Goal: Task Accomplishment & Management: Manage account settings

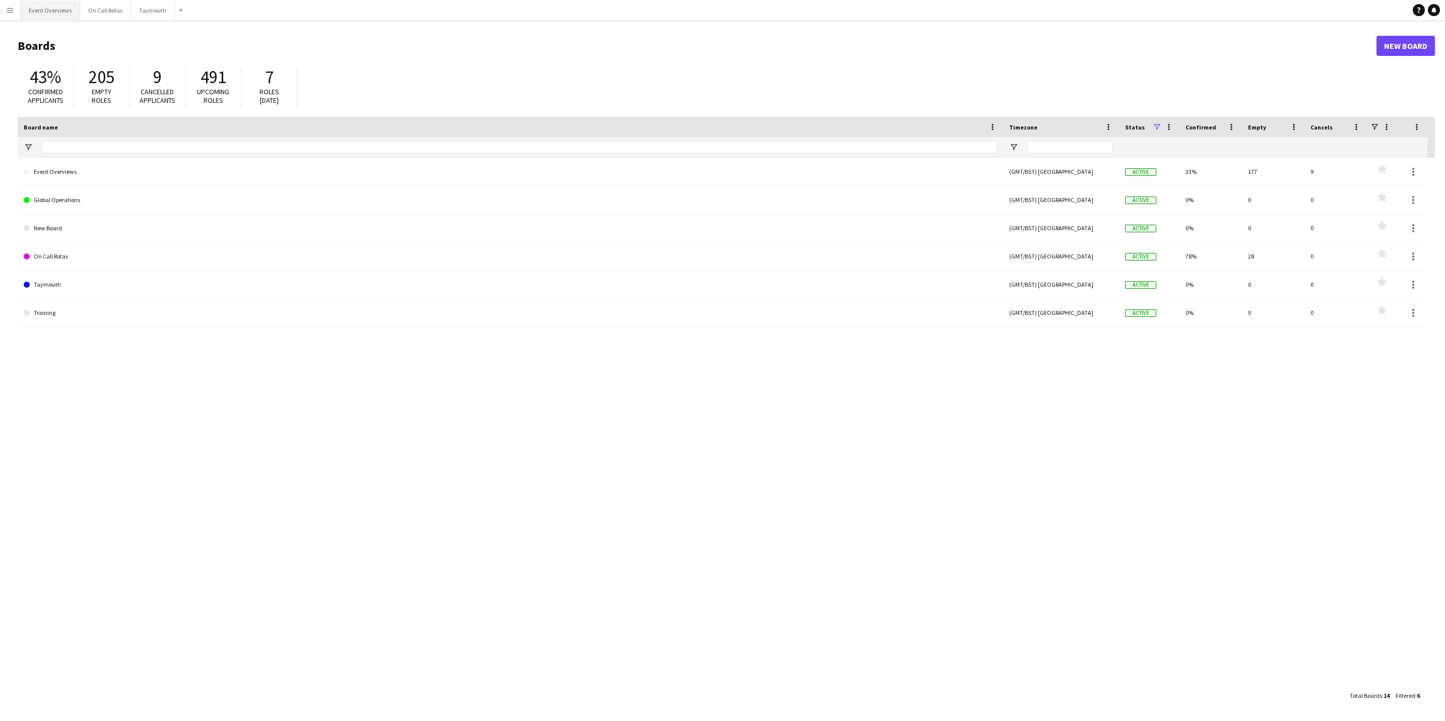
click at [52, 14] on button "Event Overviews Close" at bounding box center [50, 11] width 59 height 20
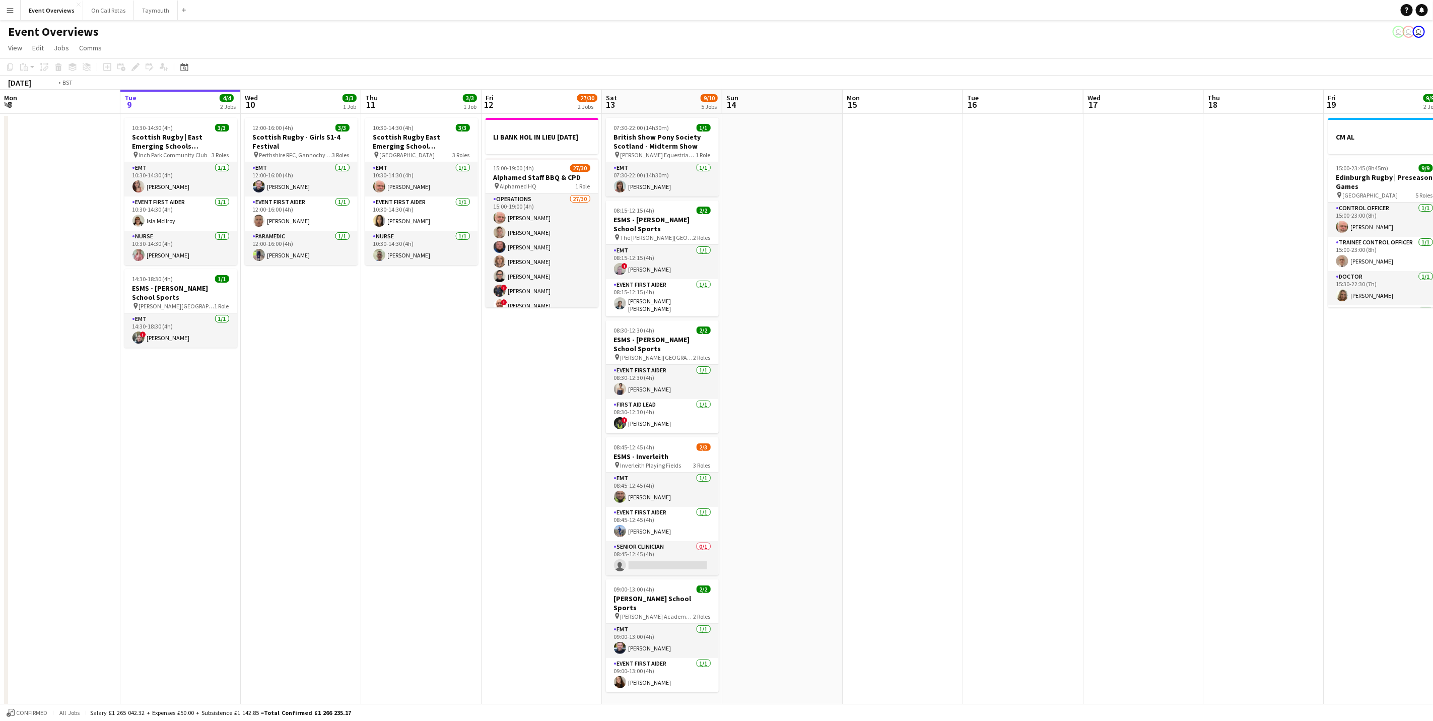
scroll to position [0, 246]
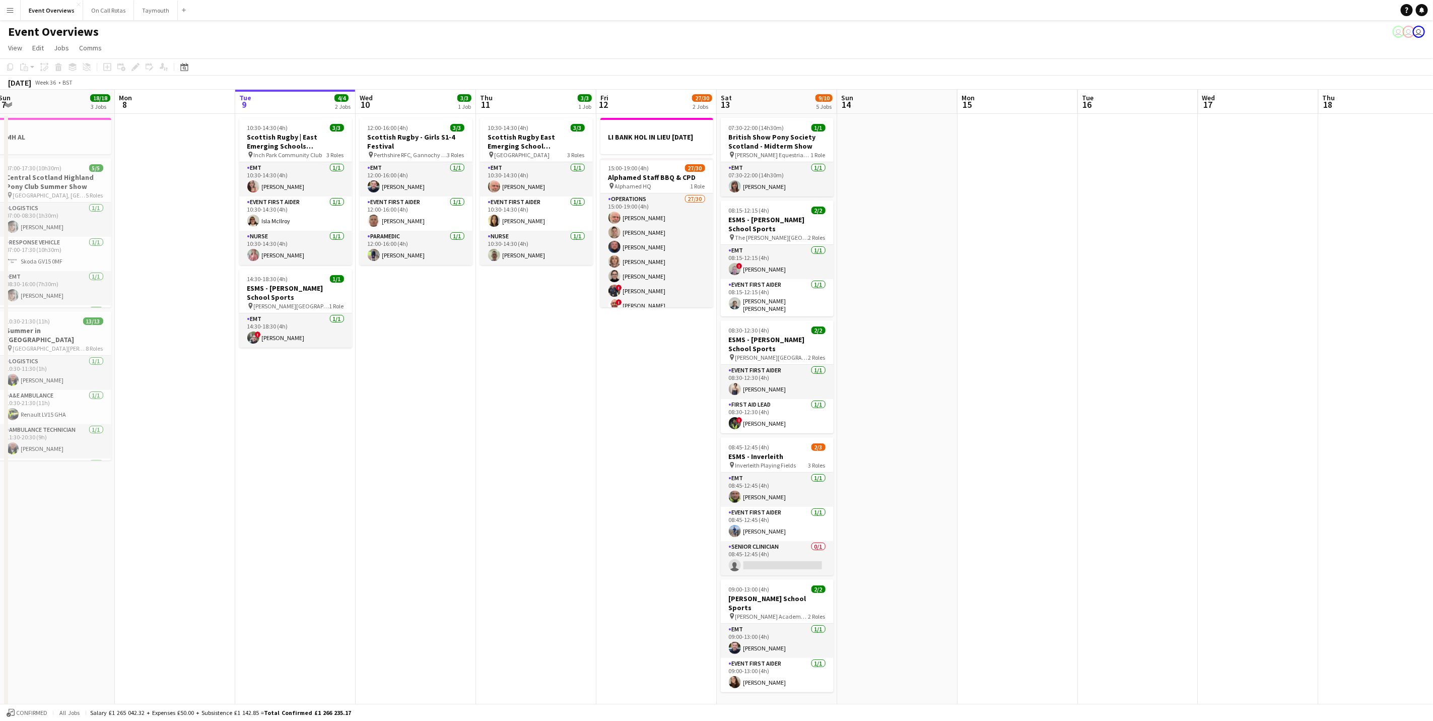
drag, startPoint x: 431, startPoint y: 430, endPoint x: 460, endPoint y: 431, distance: 29.2
click at [460, 431] on app-calendar-viewport "Fri 5 13/13 3 Jobs Sat 6 22/27 7 Jobs Sun 7 18/18 3 Jobs Mon 8 Tue 9 4/4 2 Jobs…" at bounding box center [716, 533] width 1433 height 887
drag, startPoint x: 273, startPoint y: 192, endPoint x: 274, endPoint y: 177, distance: 15.1
click at [273, 192] on app-card-role "EMT [DATE] 10:30-14:30 (4h) [PERSON_NAME]" at bounding box center [295, 179] width 113 height 34
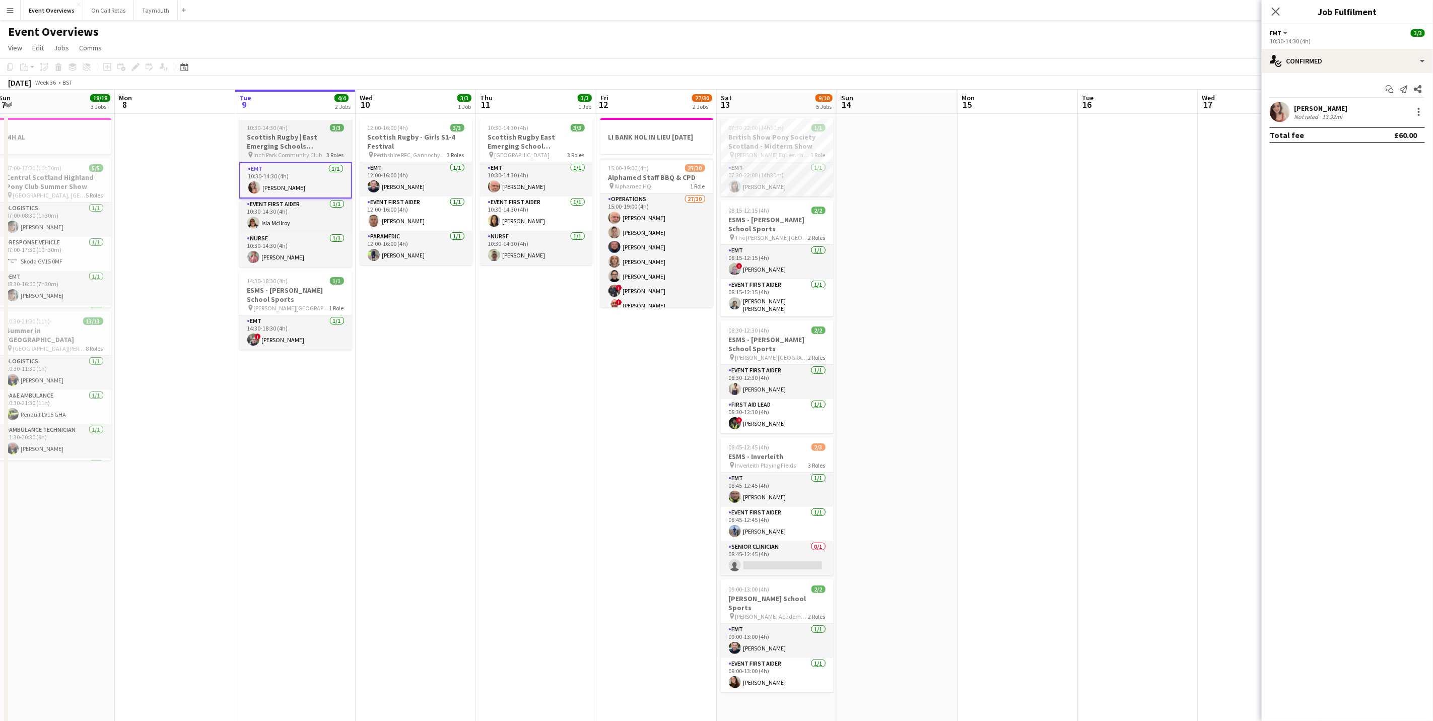
click at [274, 145] on h3 "Scottish Rugby | East Emerging Schools Championships | [GEOGRAPHIC_DATA]" at bounding box center [295, 142] width 113 height 18
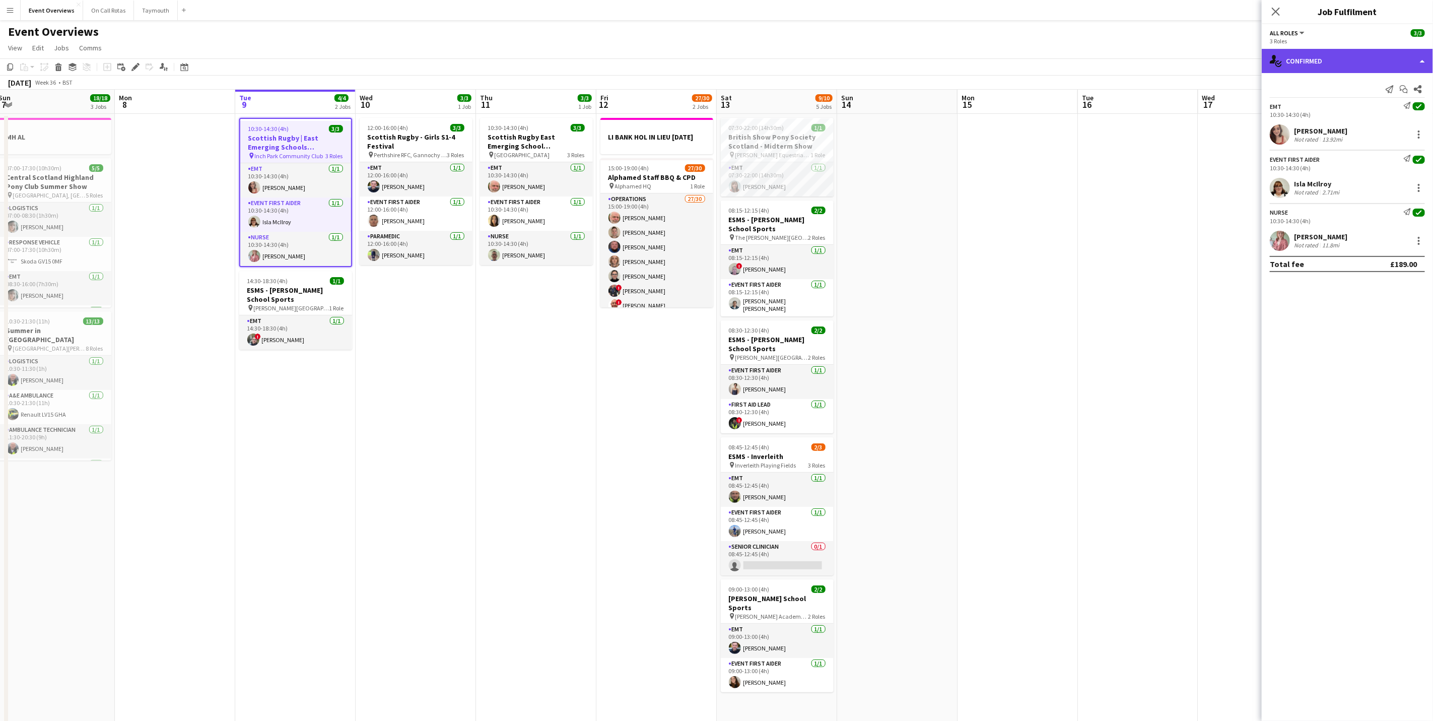
click at [1332, 58] on div "single-neutral-actions-check-2 Confirmed" at bounding box center [1347, 61] width 171 height 24
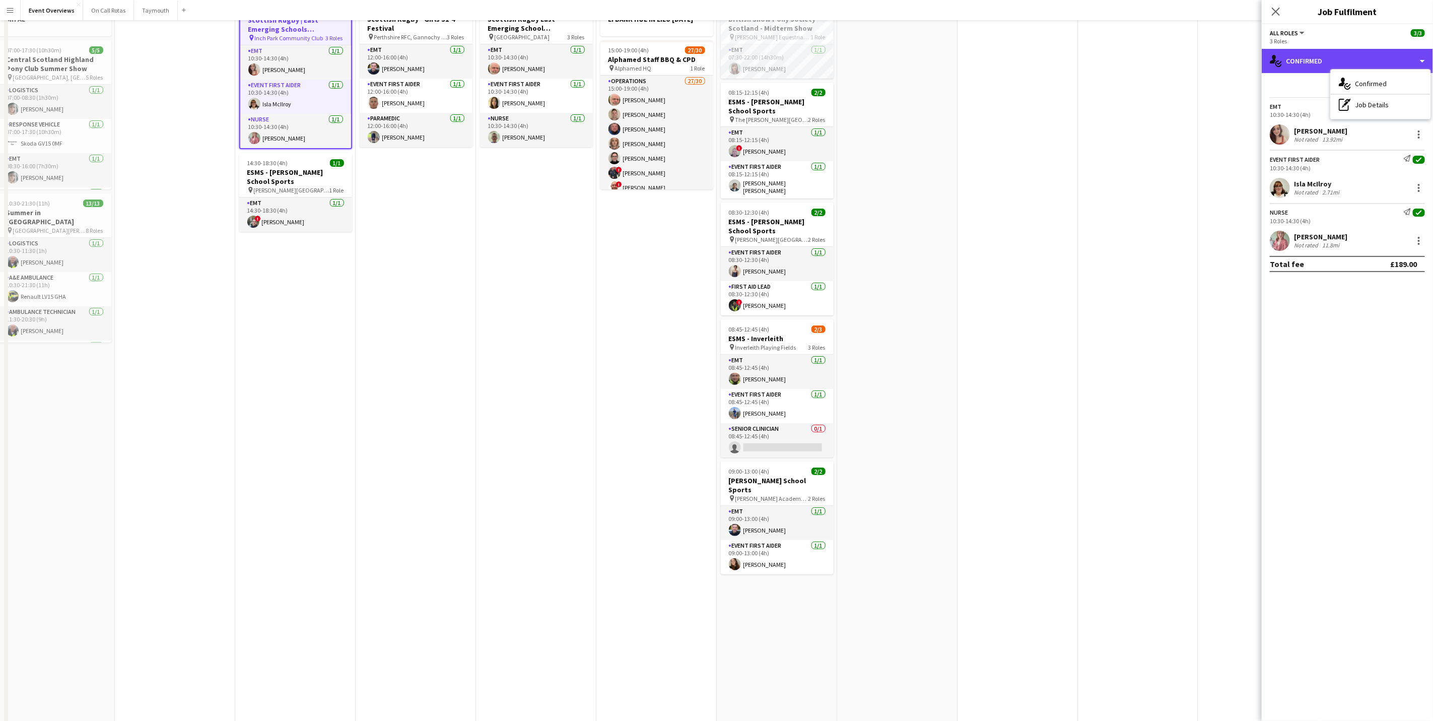
scroll to position [271, 0]
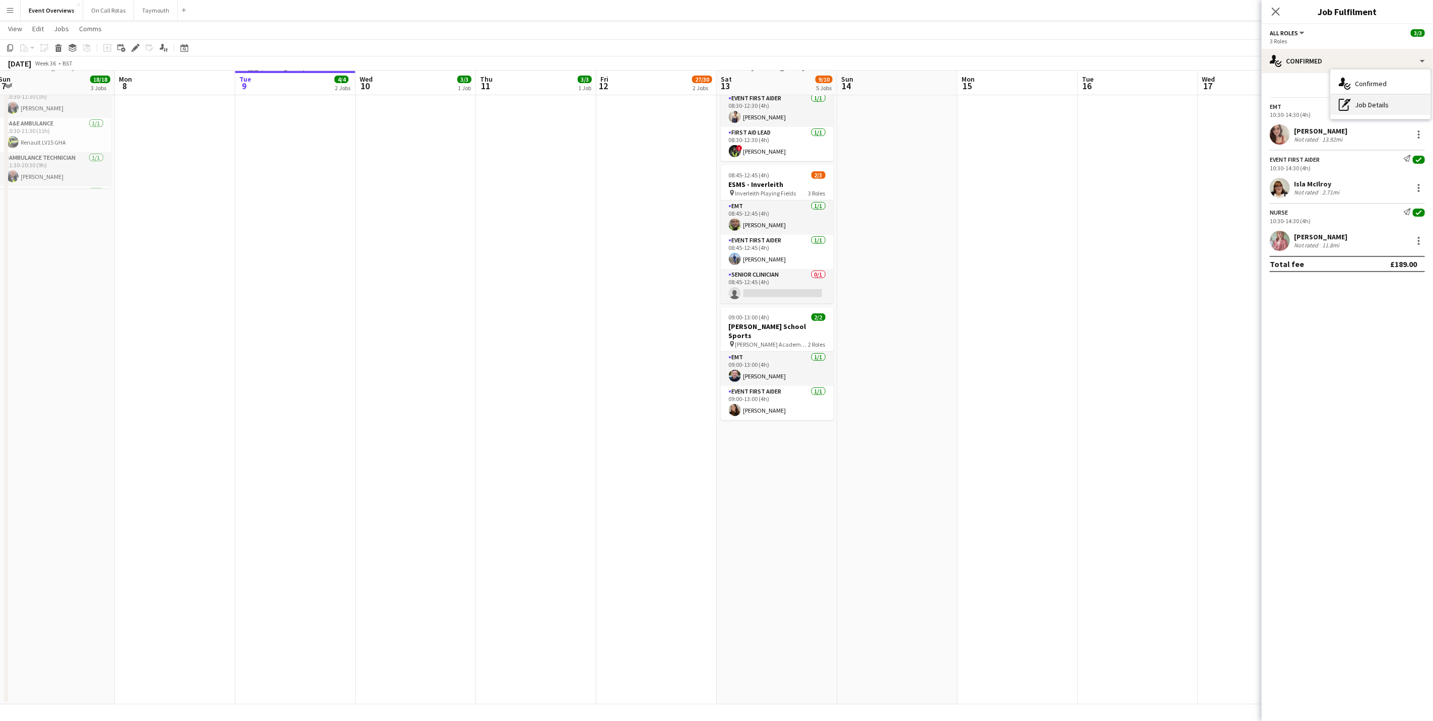
click at [1351, 108] on icon "pen-write" at bounding box center [1345, 105] width 12 height 12
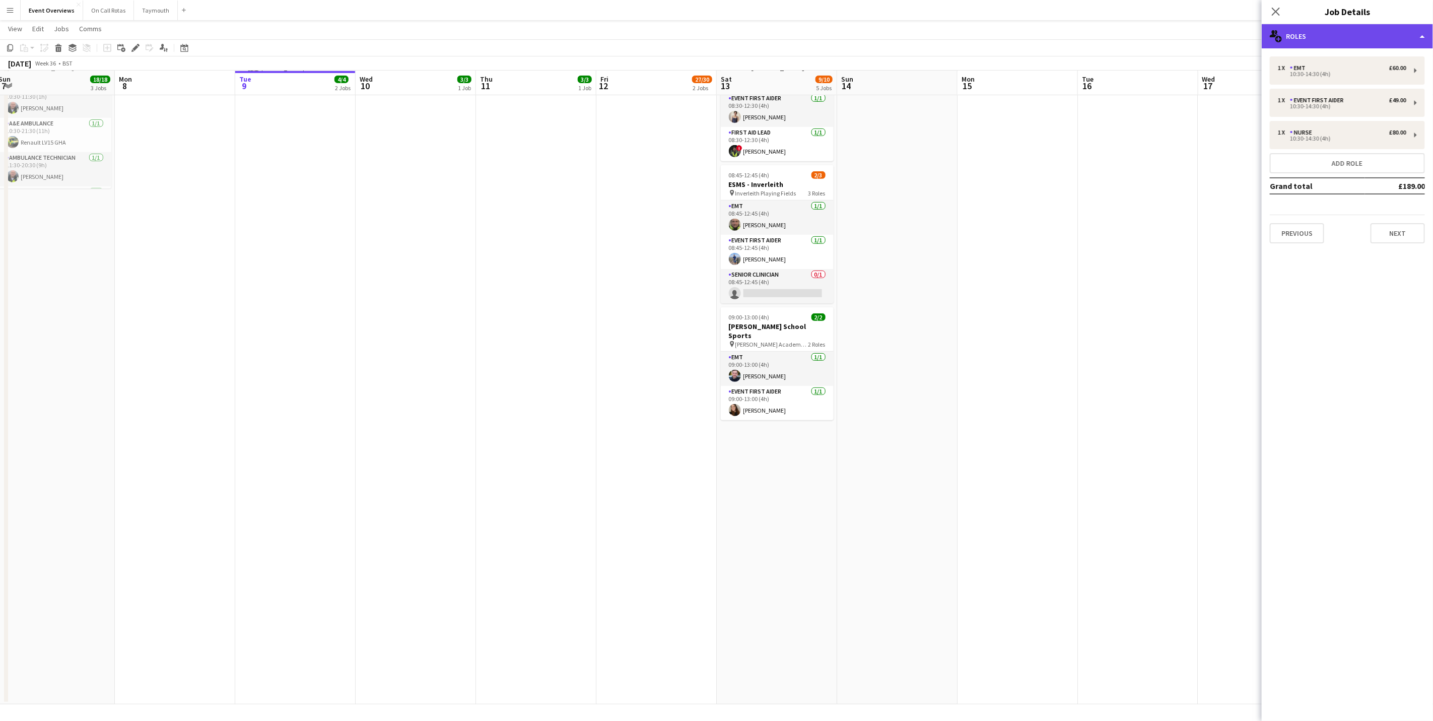
click at [1353, 35] on div "multiple-users-add Roles" at bounding box center [1347, 36] width 171 height 24
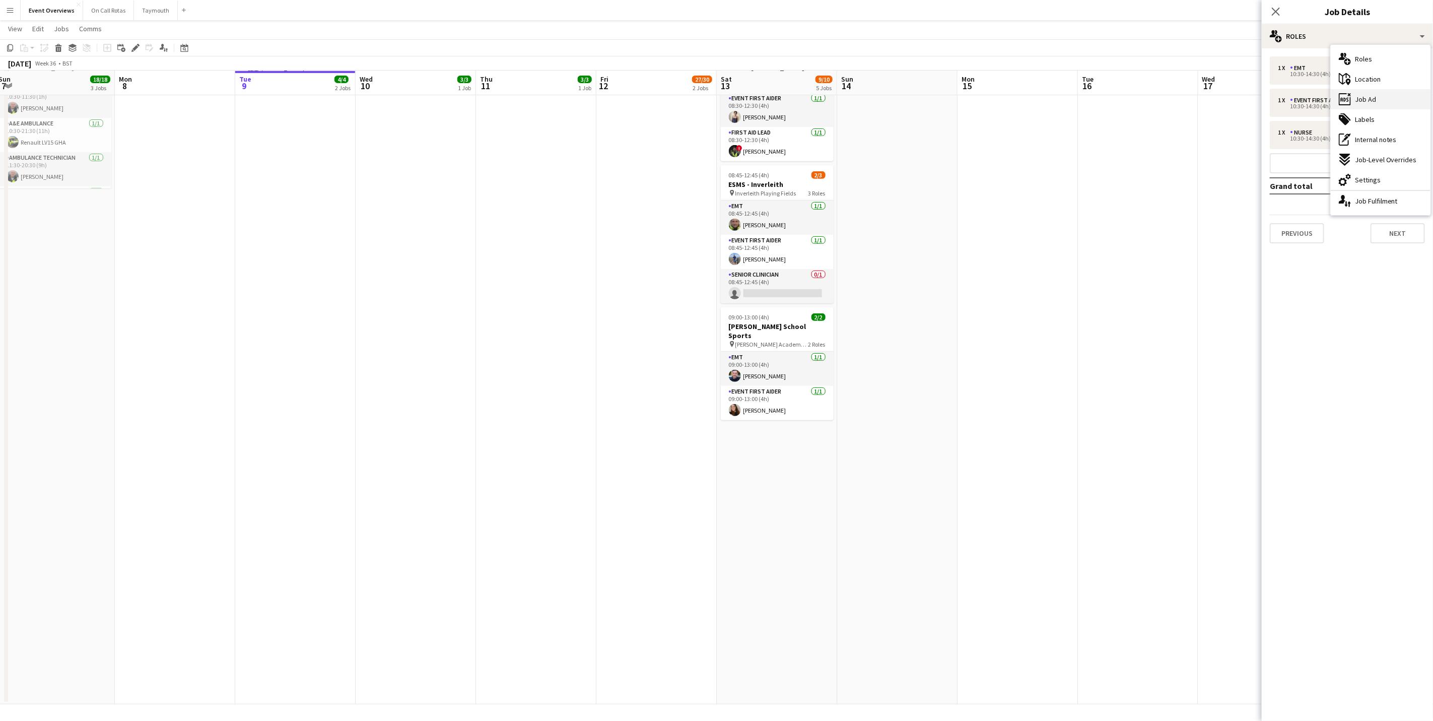
click at [1370, 106] on div "ads-window Job Ad" at bounding box center [1381, 99] width 100 height 20
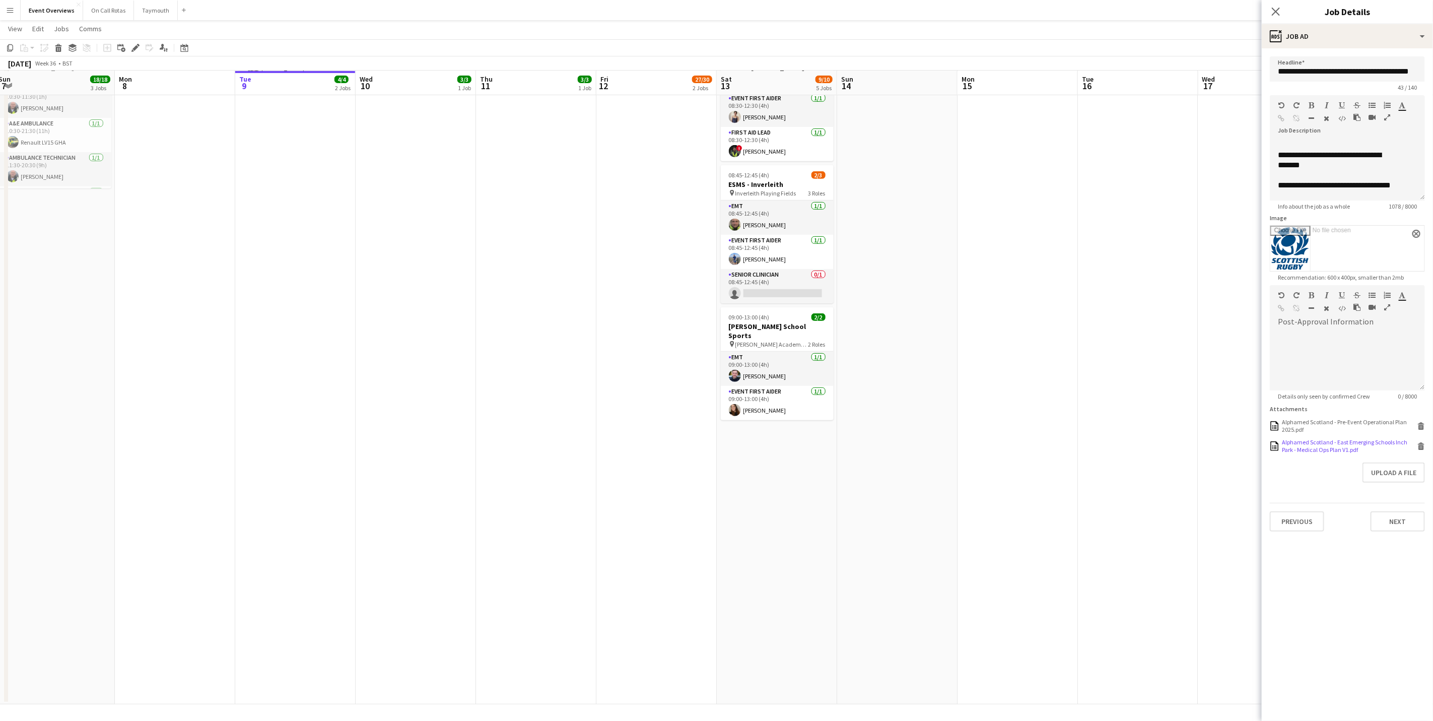
click at [1338, 453] on div "Alphamed Scotland - East Emerging Schools Inch Park - Medical Ops Plan V1.pdf" at bounding box center [1348, 445] width 133 height 15
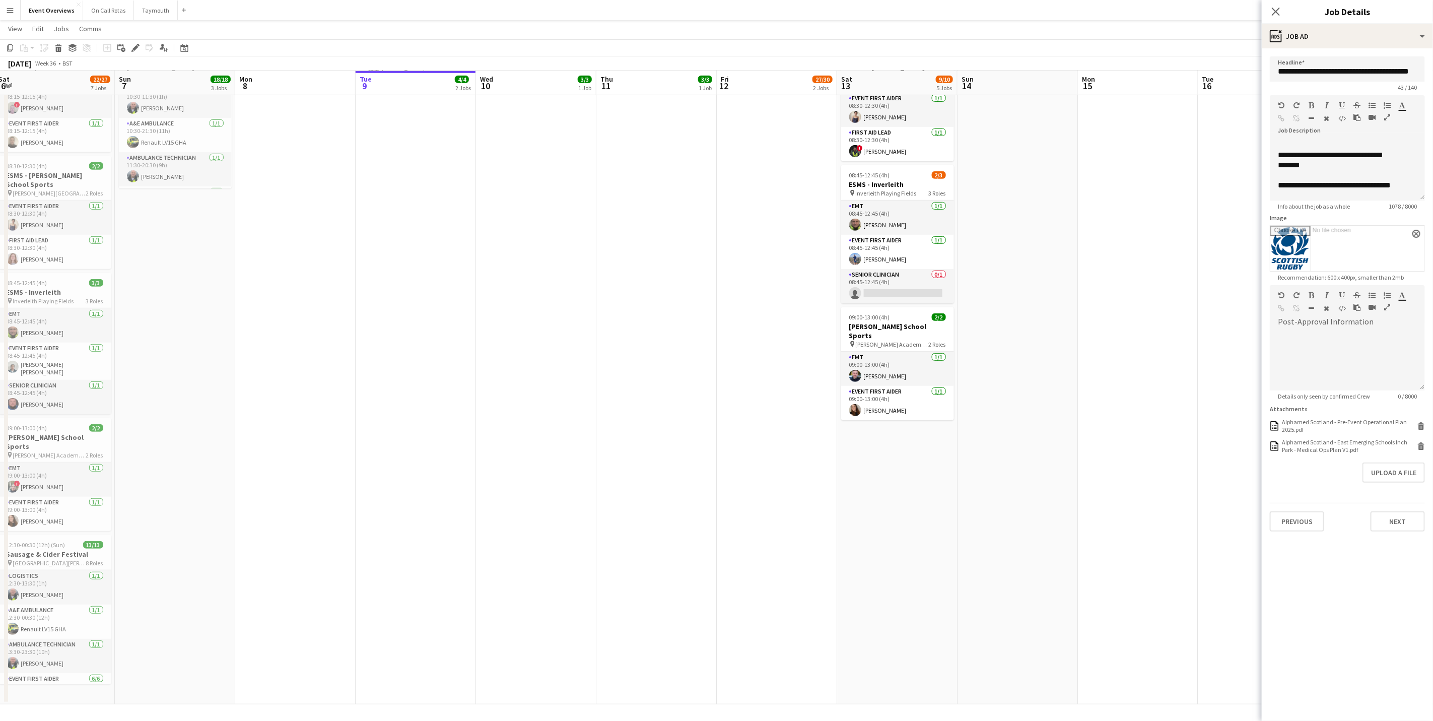
scroll to position [0, 333]
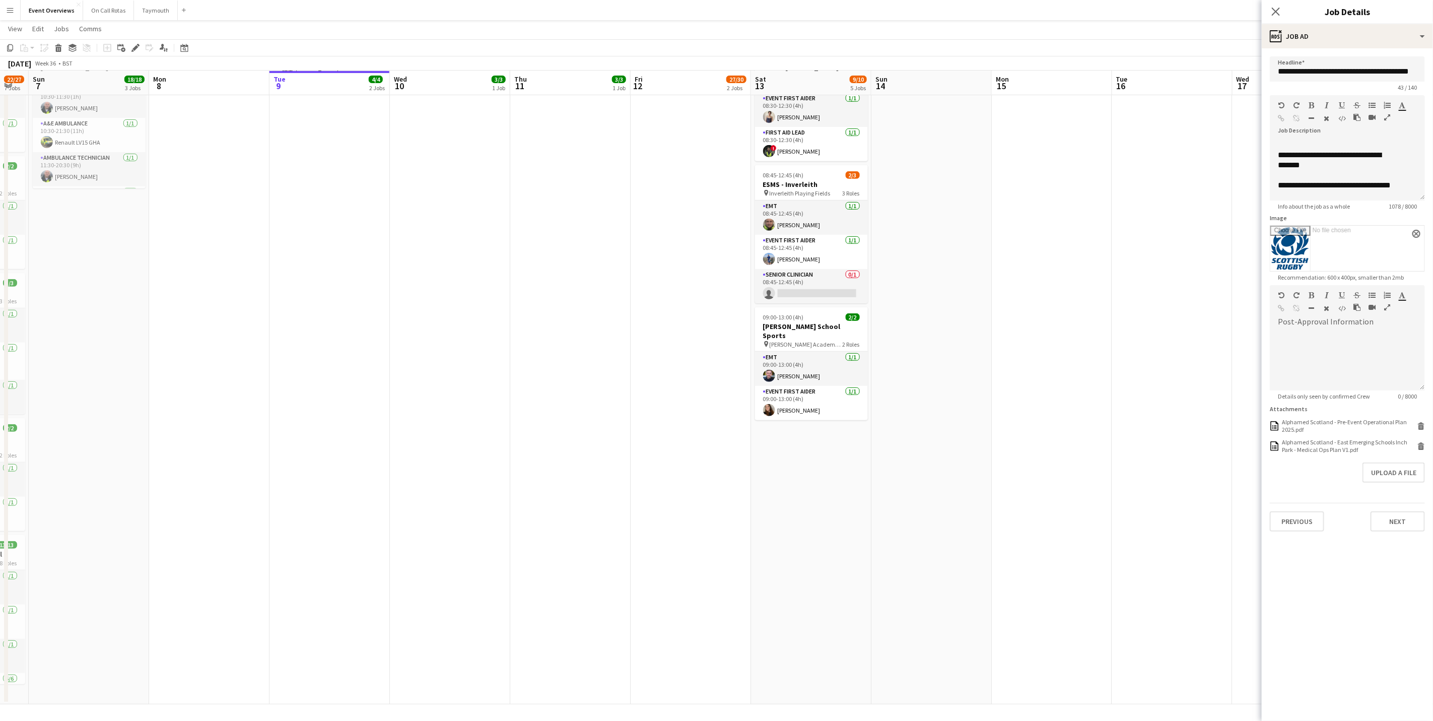
drag, startPoint x: 621, startPoint y: 432, endPoint x: 682, endPoint y: 437, distance: 61.2
click at [682, 437] on app-calendar-viewport "Thu 4 Fri 5 13/13 3 Jobs Sat 6 22/27 7 Jobs Sun 7 18/18 3 Jobs Mon 8 Tue 9 4/4 …" at bounding box center [716, 236] width 1433 height 936
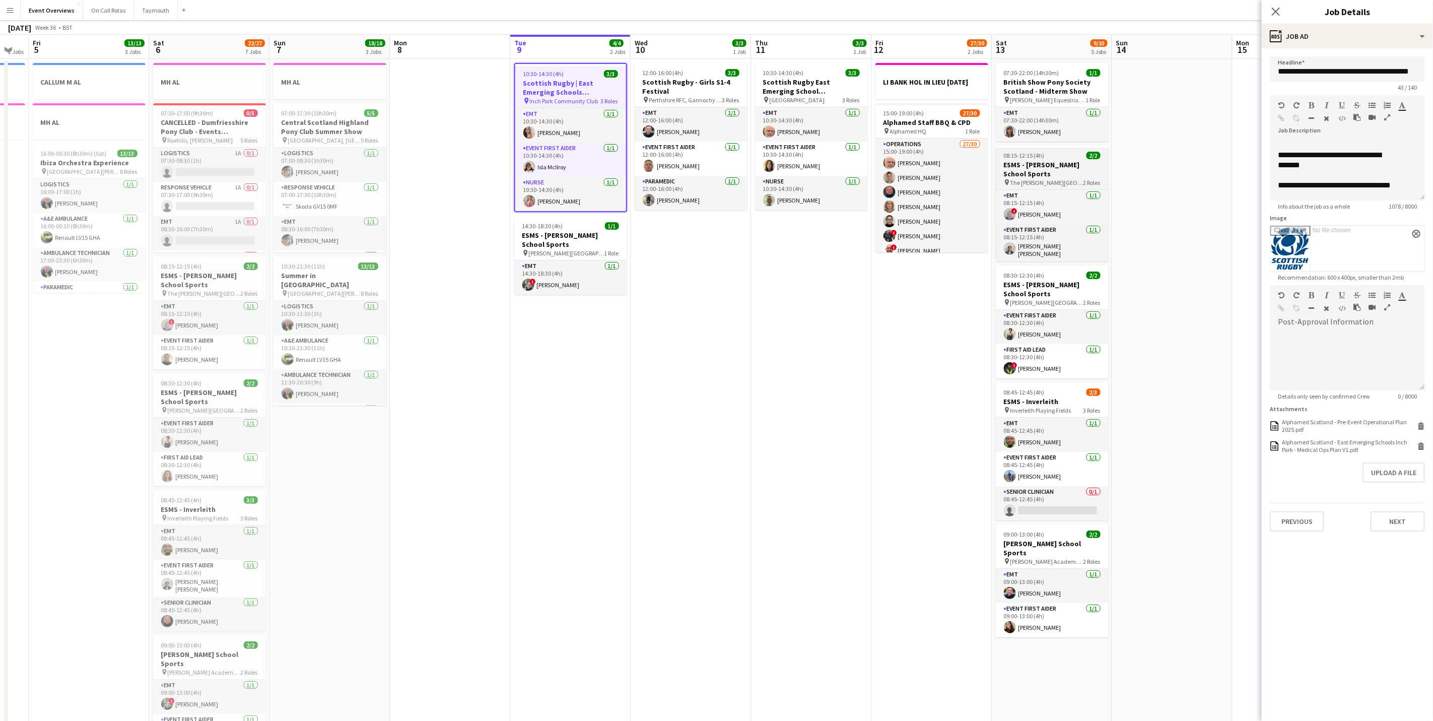
scroll to position [0, 0]
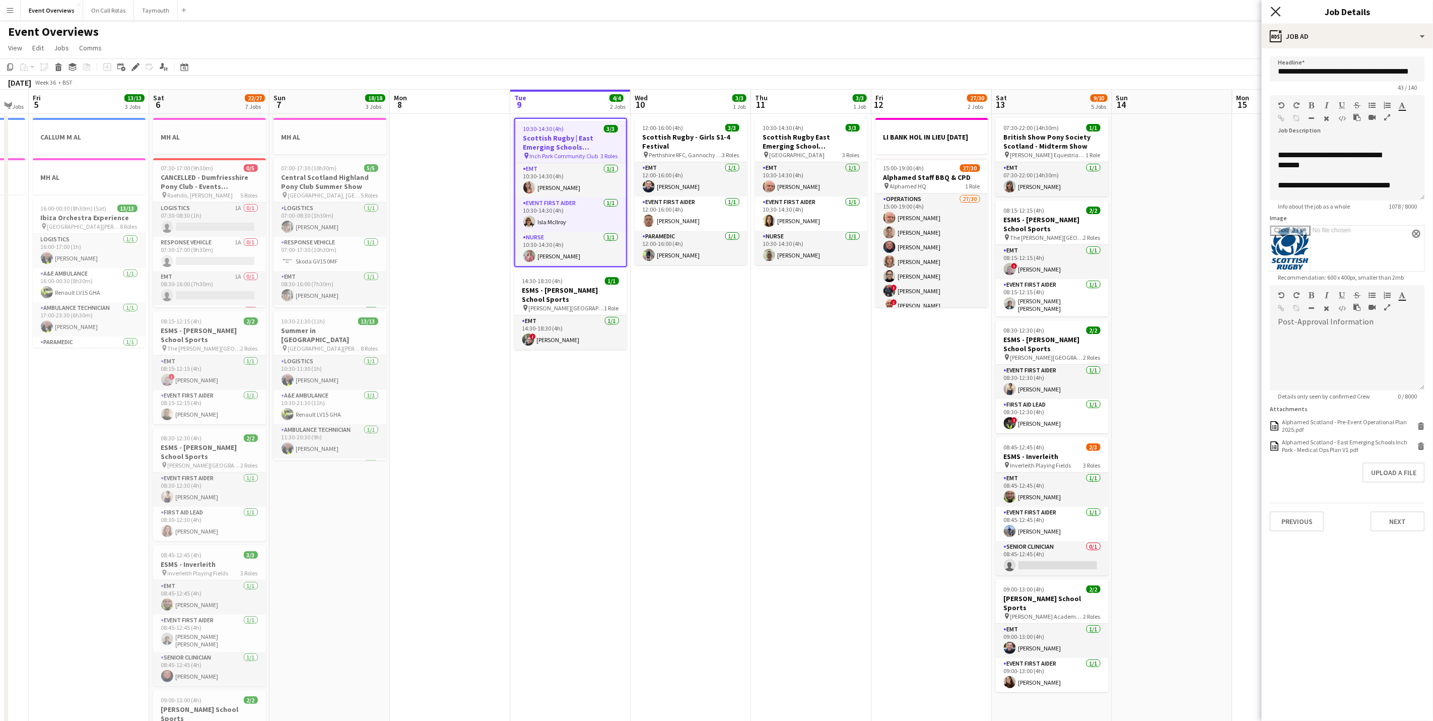
click at [1277, 14] on icon "Close pop-in" at bounding box center [1276, 12] width 10 height 10
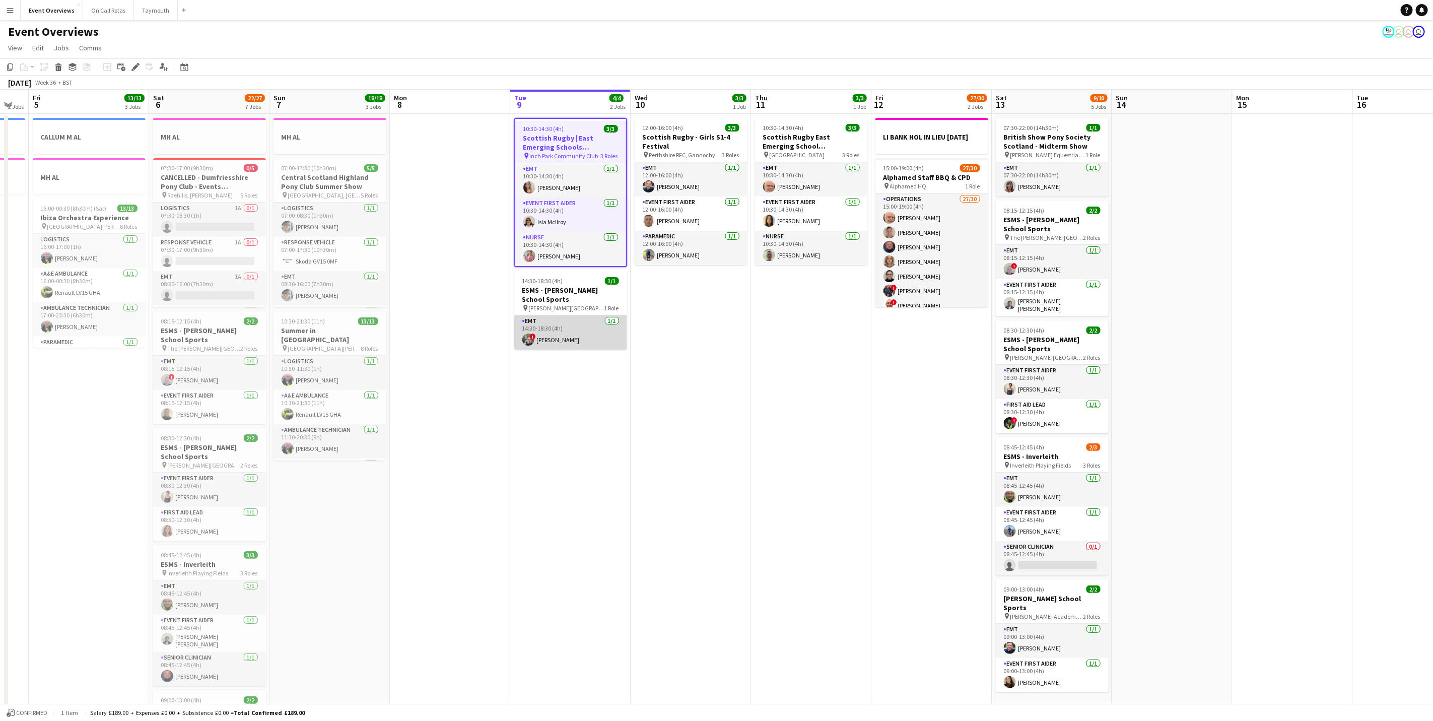
click at [554, 327] on app-card-role "EMT [DATE] 14:30-18:30 (4h) ! [PERSON_NAME]" at bounding box center [570, 332] width 113 height 34
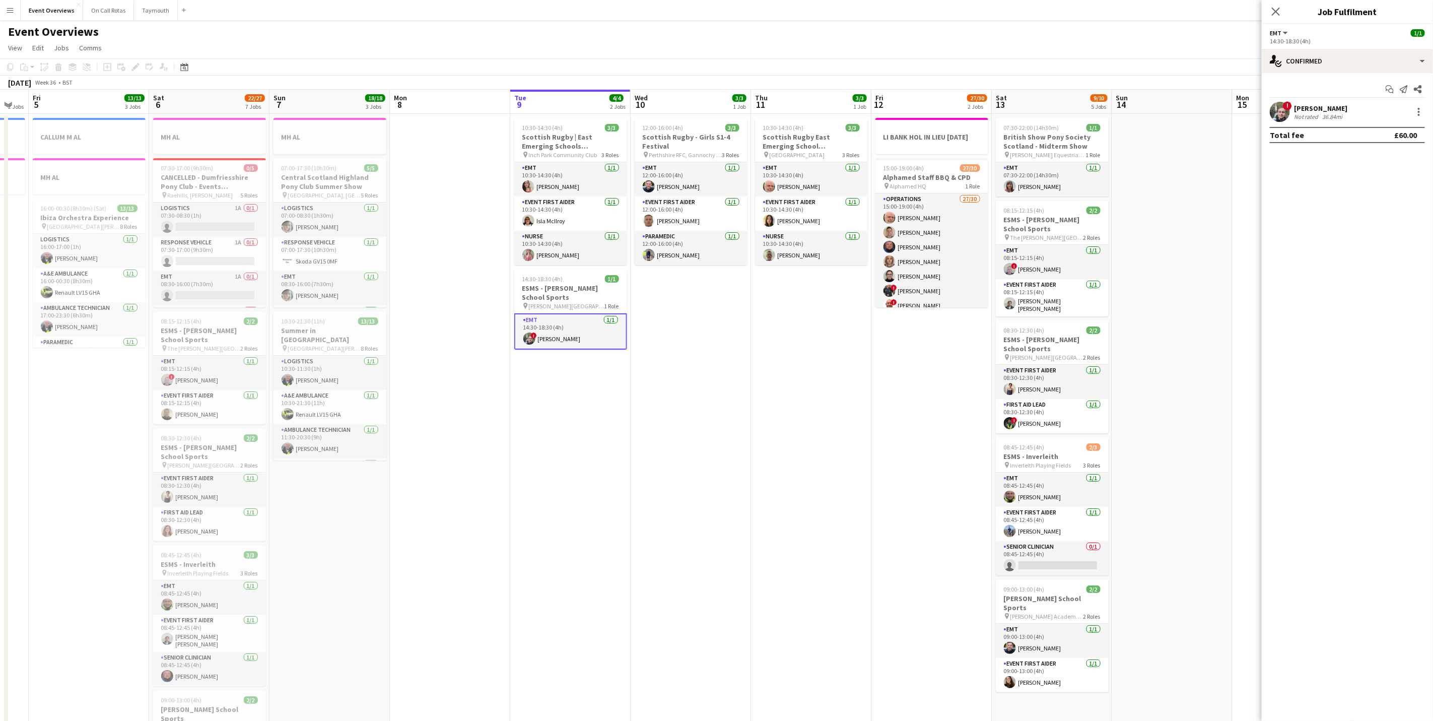
click at [1300, 110] on div "[PERSON_NAME]" at bounding box center [1320, 108] width 53 height 9
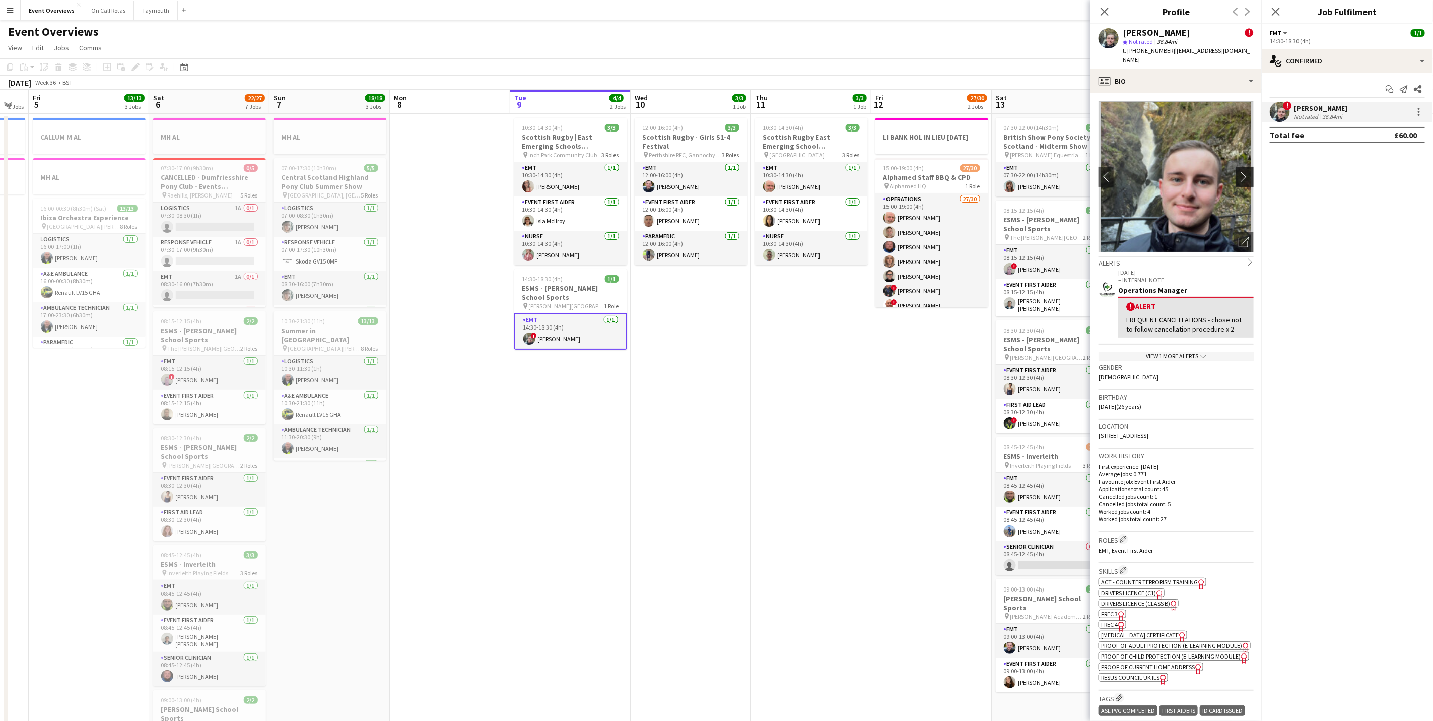
click at [1236, 171] on button "chevron-right" at bounding box center [1246, 177] width 20 height 20
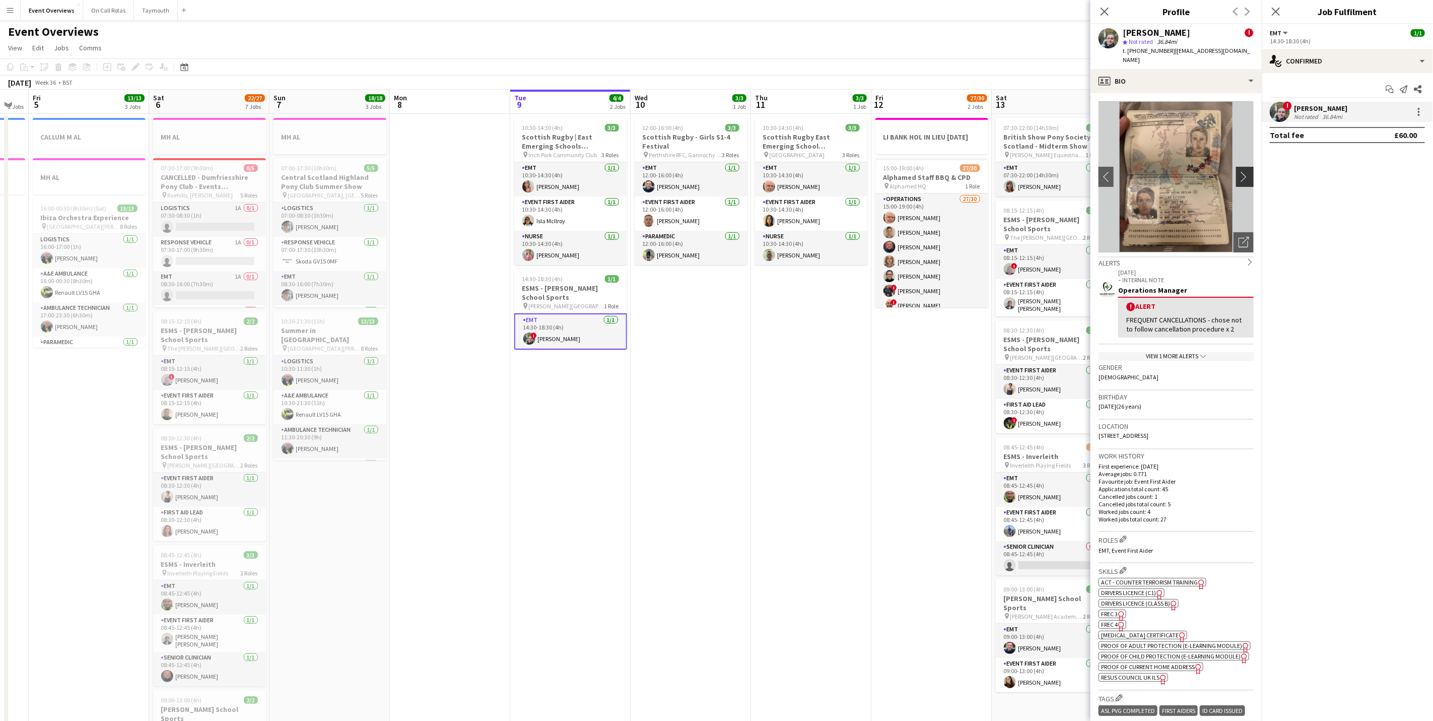
click at [1236, 171] on button "chevron-right" at bounding box center [1246, 177] width 20 height 20
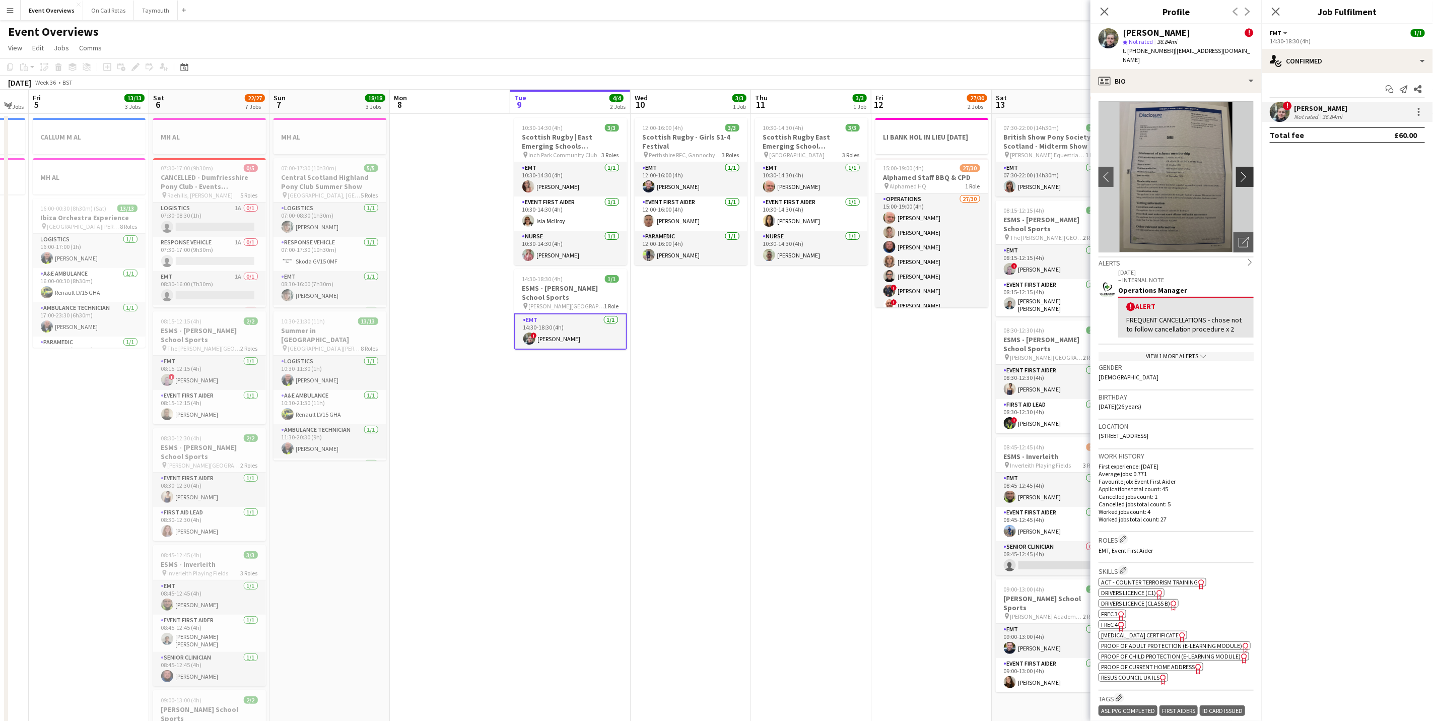
click at [1236, 171] on button "chevron-right" at bounding box center [1246, 177] width 20 height 20
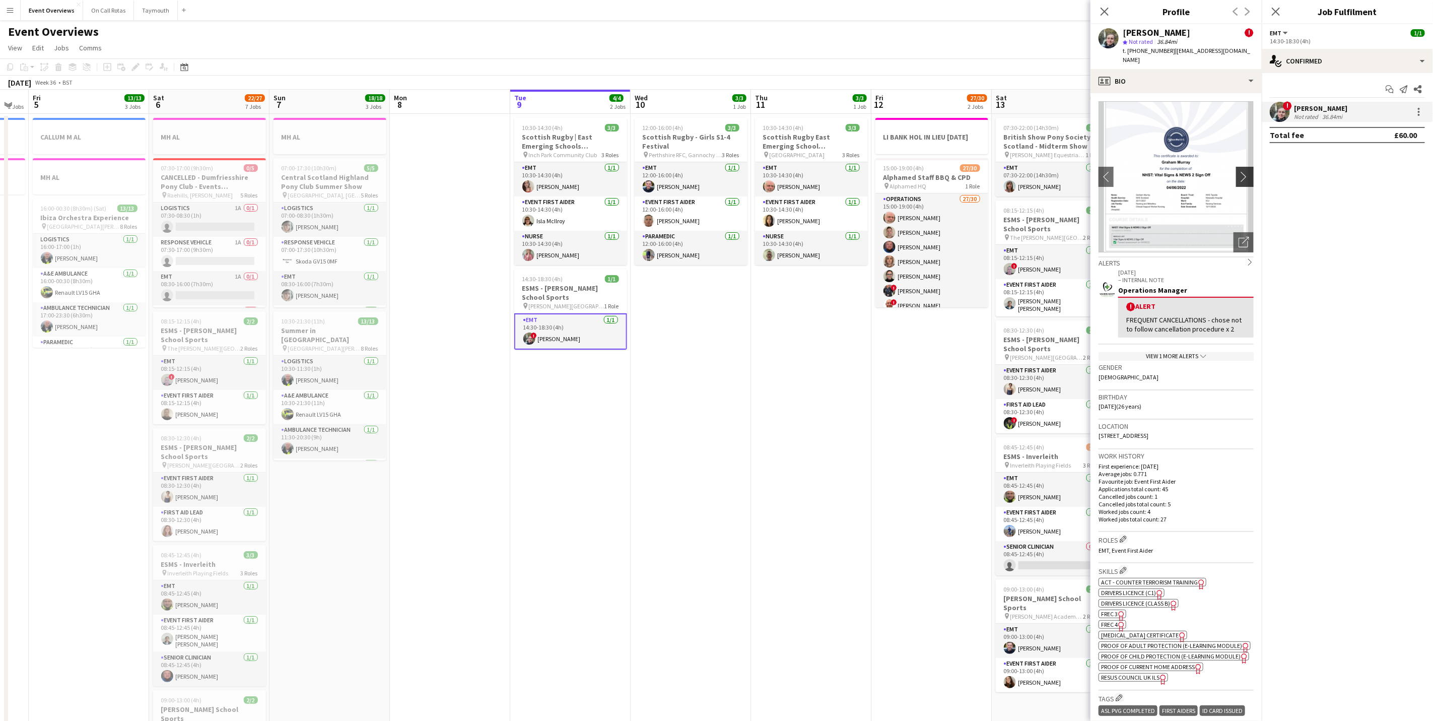
click at [1236, 171] on button "chevron-right" at bounding box center [1246, 177] width 20 height 20
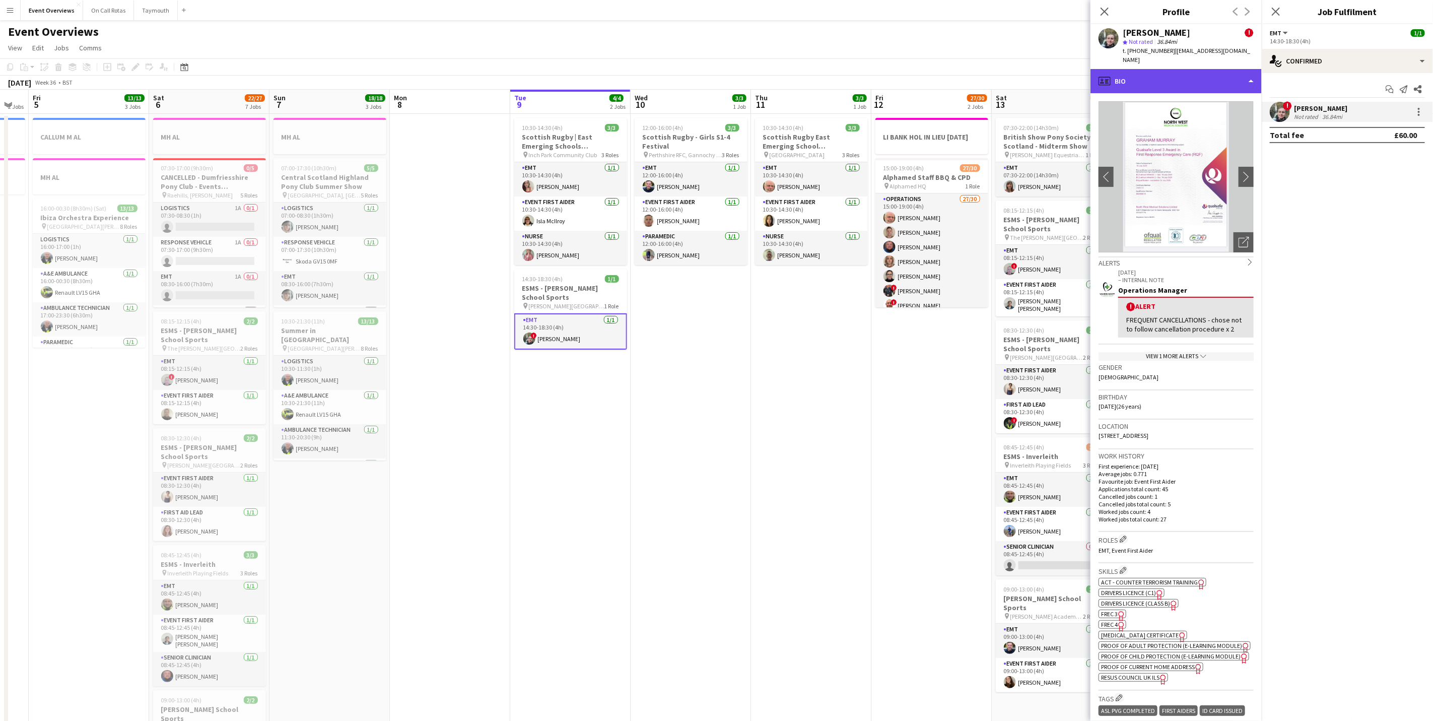
click at [1206, 69] on div "profile Bio" at bounding box center [1176, 81] width 171 height 24
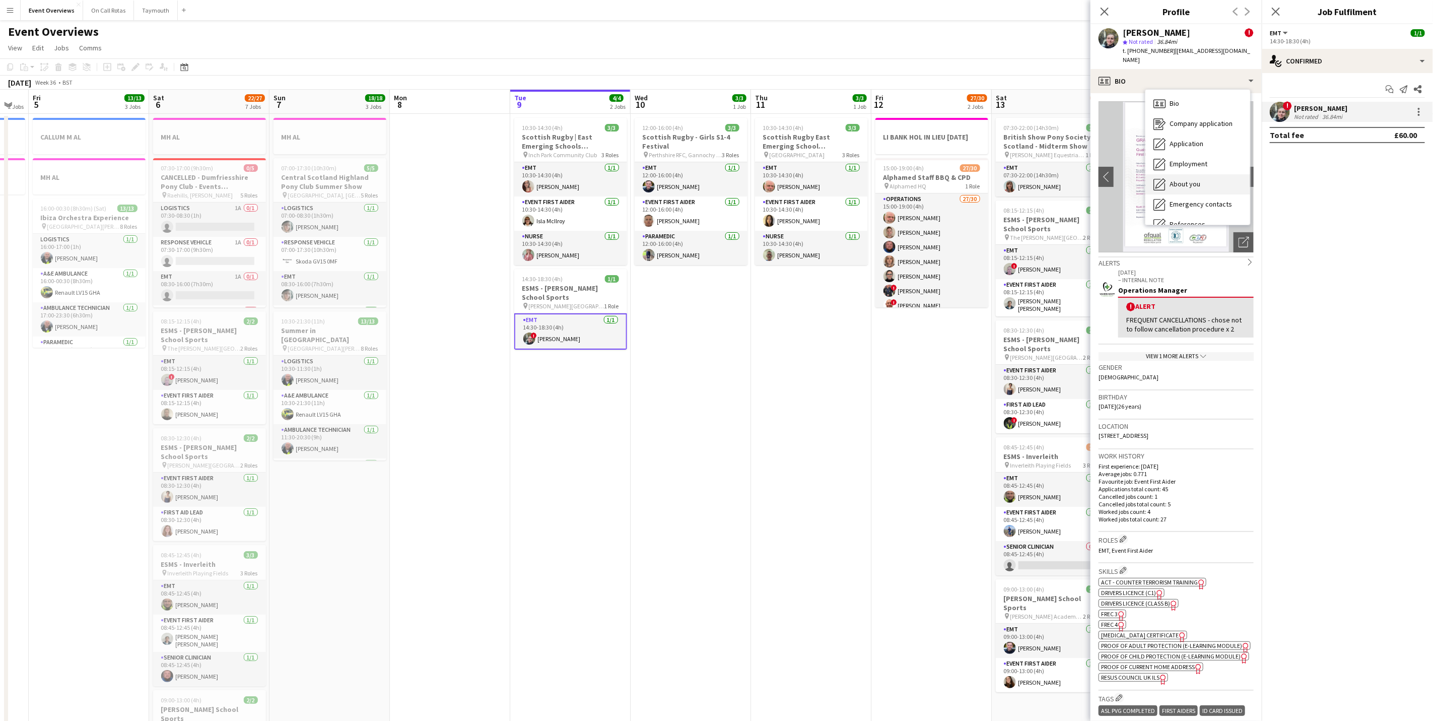
click at [1211, 174] on div "About you About you" at bounding box center [1198, 184] width 105 height 20
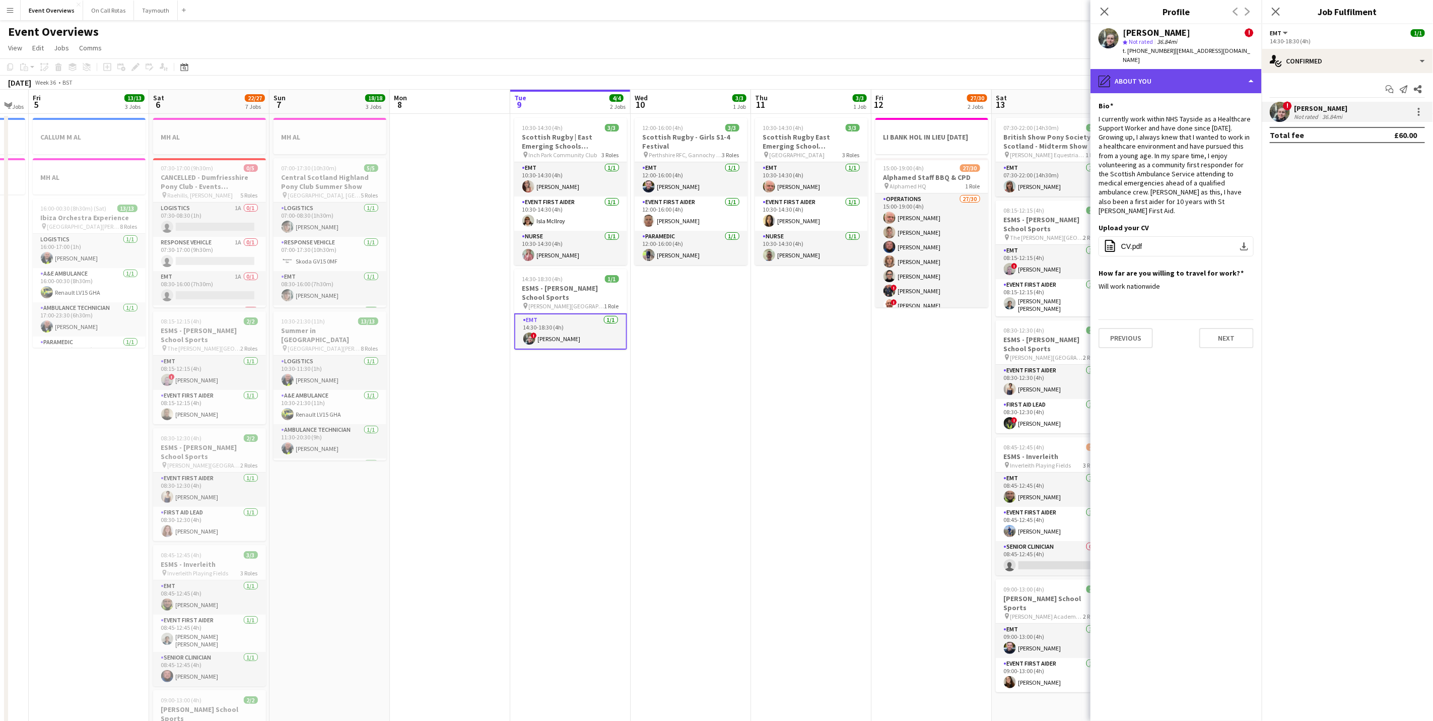
click at [1175, 69] on div "pencil4 About you" at bounding box center [1176, 81] width 171 height 24
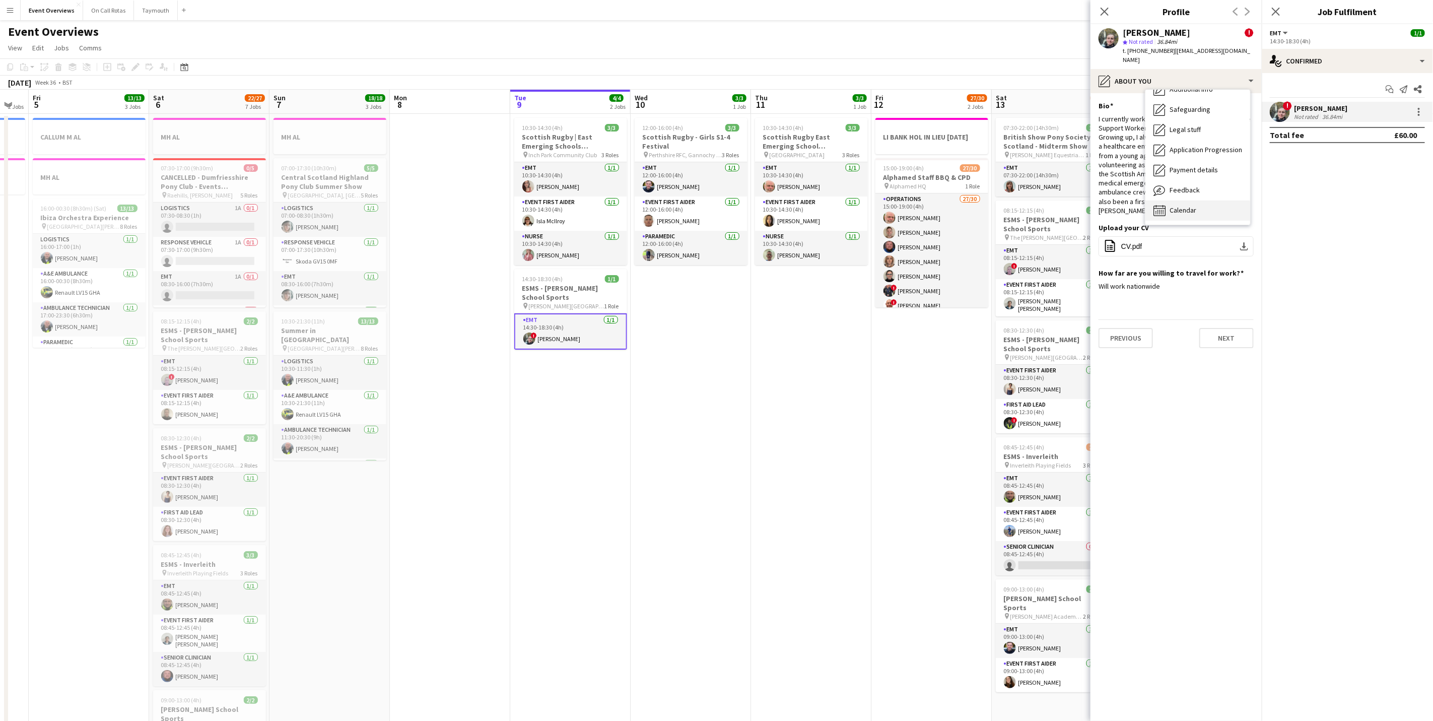
click at [1167, 201] on div "Calendar Calendar" at bounding box center [1198, 211] width 105 height 20
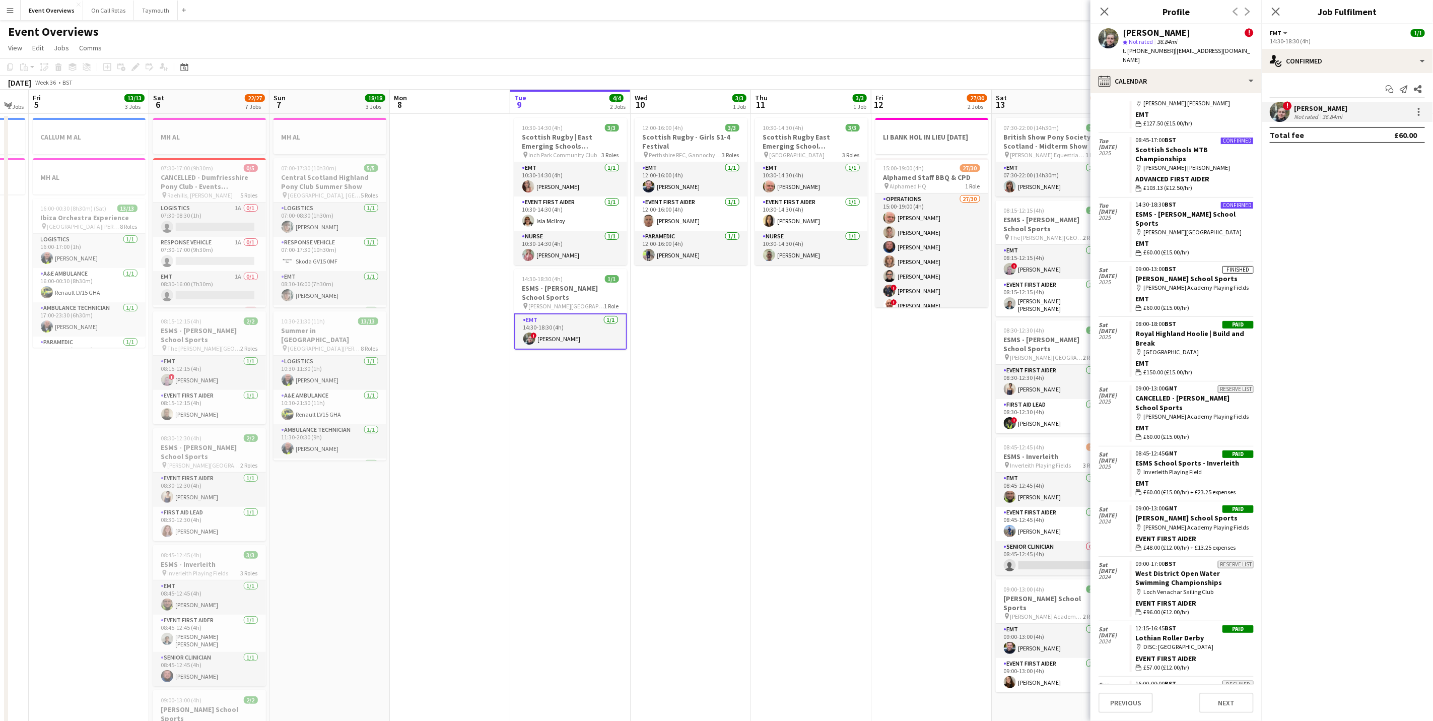
scroll to position [0, 0]
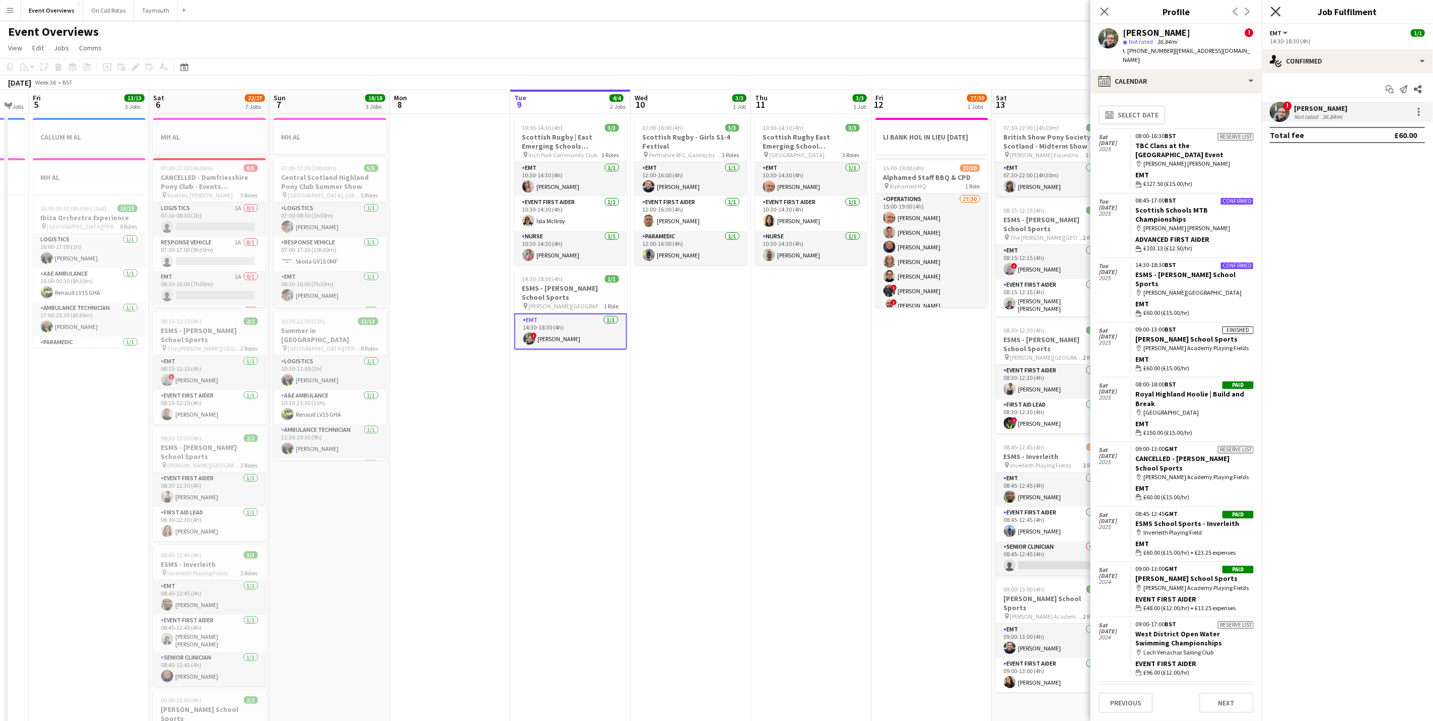
click at [1271, 8] on app-icon "Close pop-in" at bounding box center [1276, 12] width 15 height 15
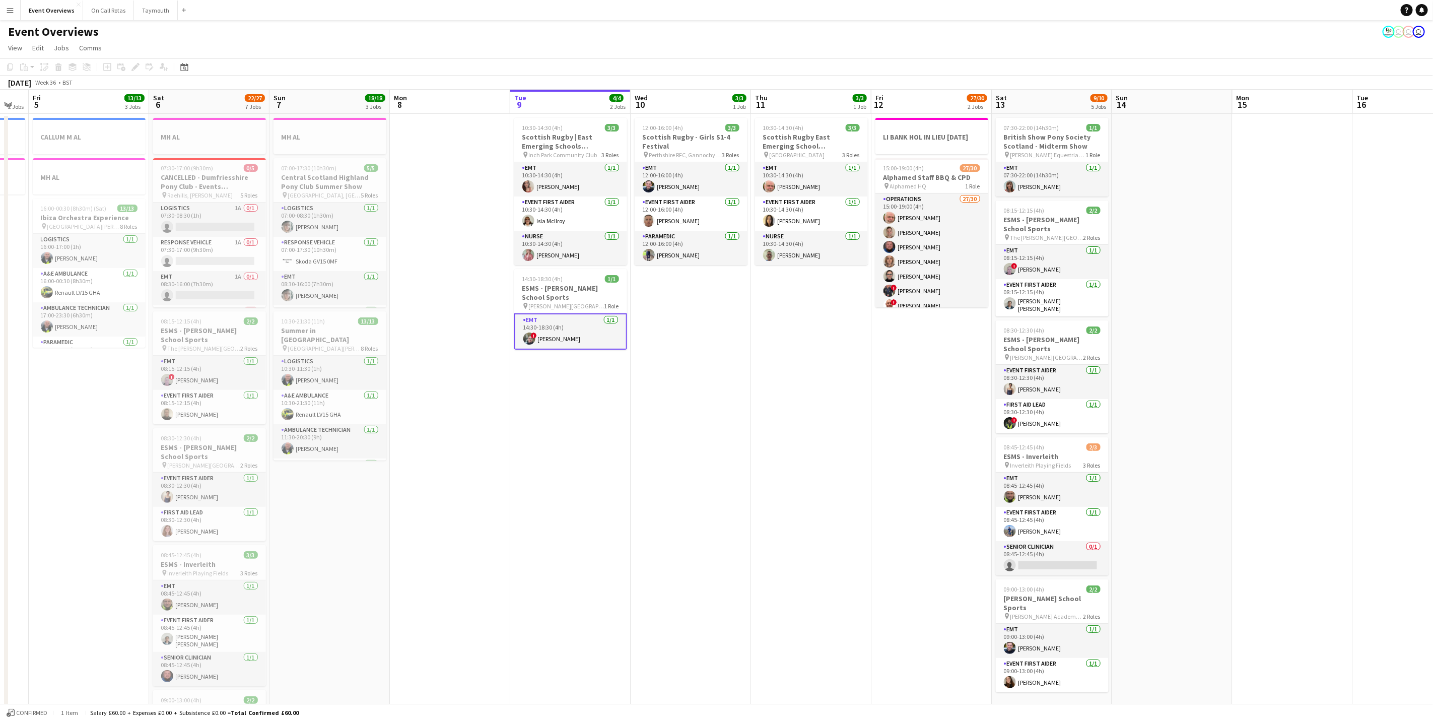
click at [542, 320] on app-card-role "EMT [DATE] 14:30-18:30 (4h) ! [PERSON_NAME]" at bounding box center [570, 331] width 113 height 36
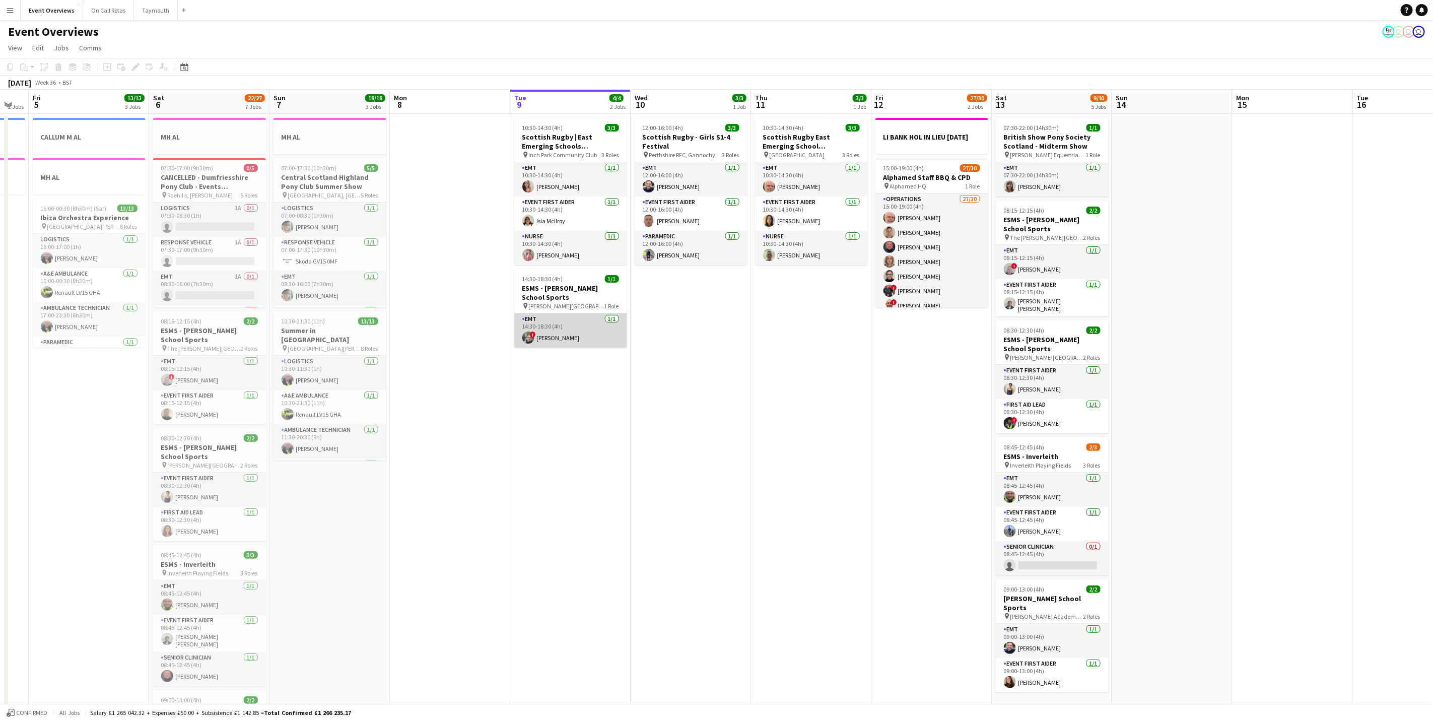
drag, startPoint x: 535, startPoint y: 338, endPoint x: 552, endPoint y: 341, distance: 16.9
click at [536, 338] on span "!" at bounding box center [533, 335] width 6 height 6
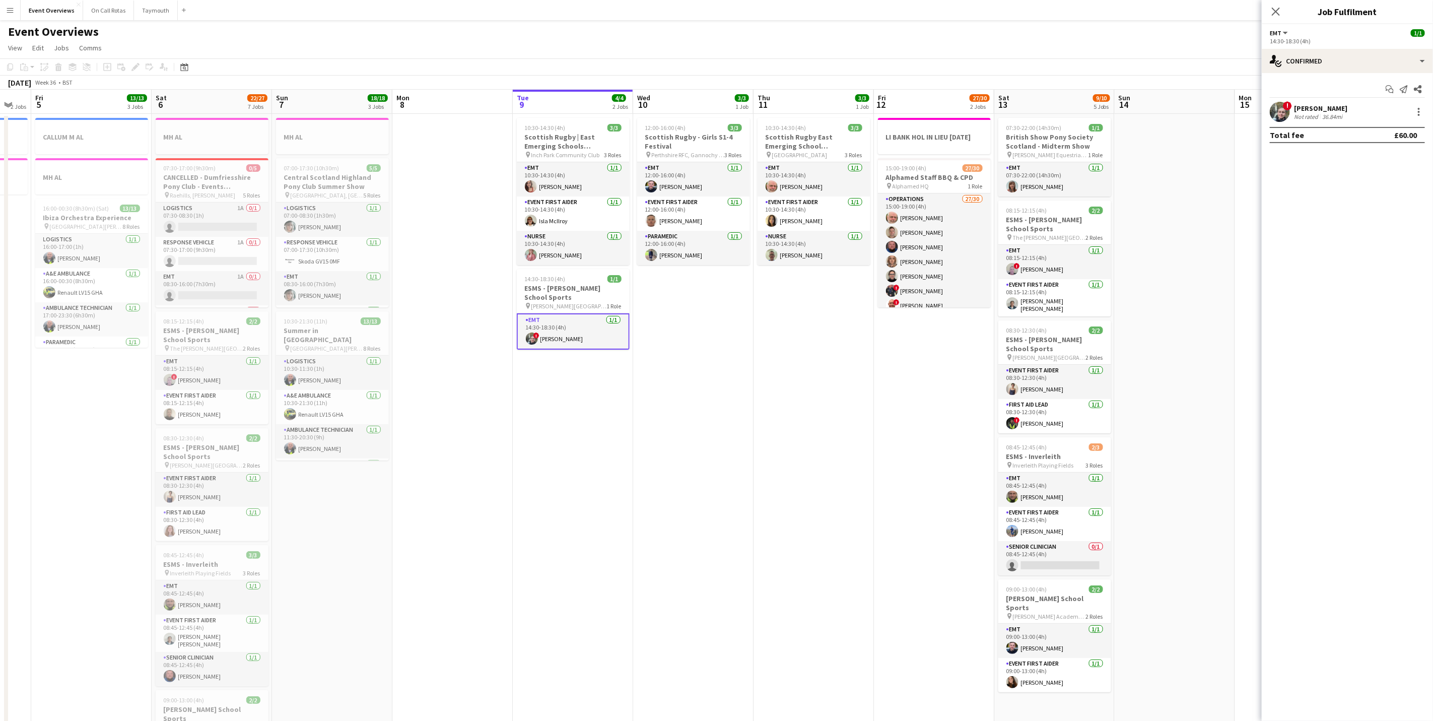
click at [1314, 111] on div "[PERSON_NAME]" at bounding box center [1320, 108] width 53 height 9
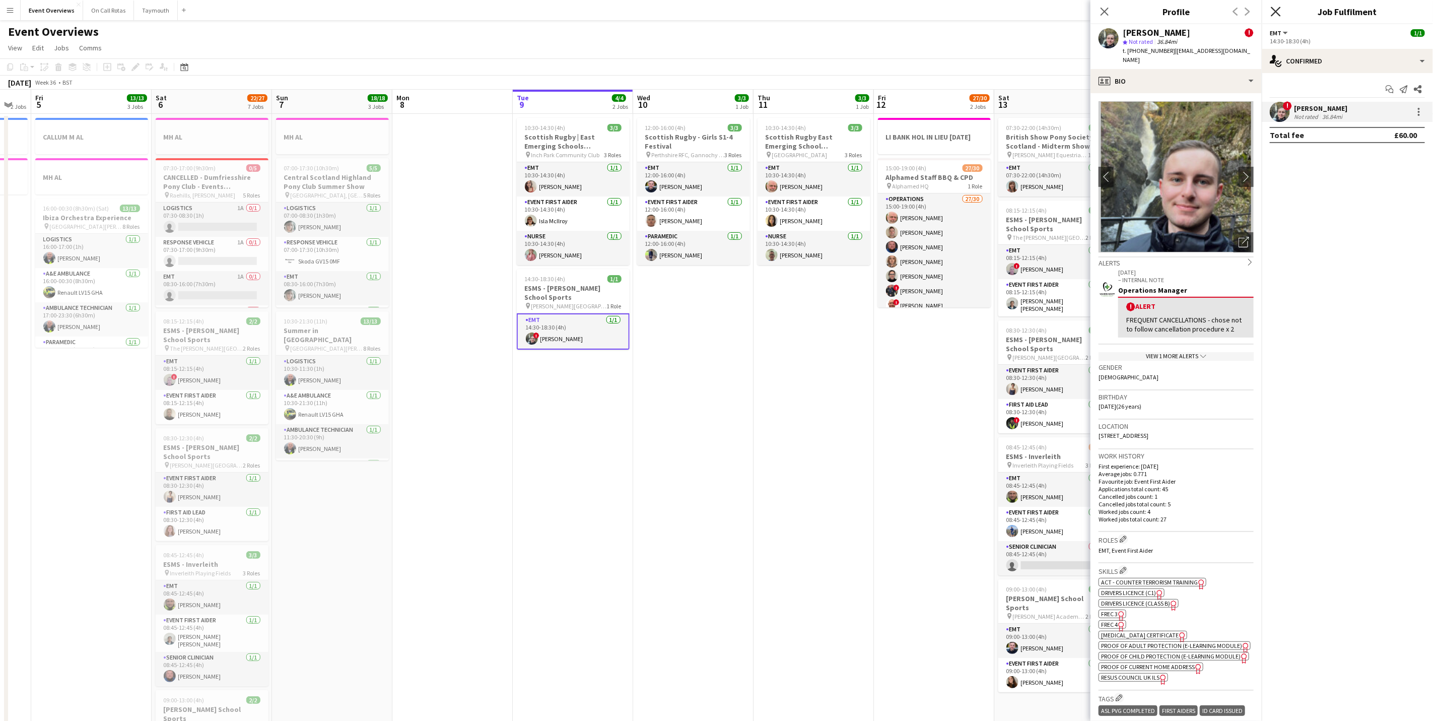
click at [1273, 11] on icon "Close pop-in" at bounding box center [1276, 12] width 10 height 10
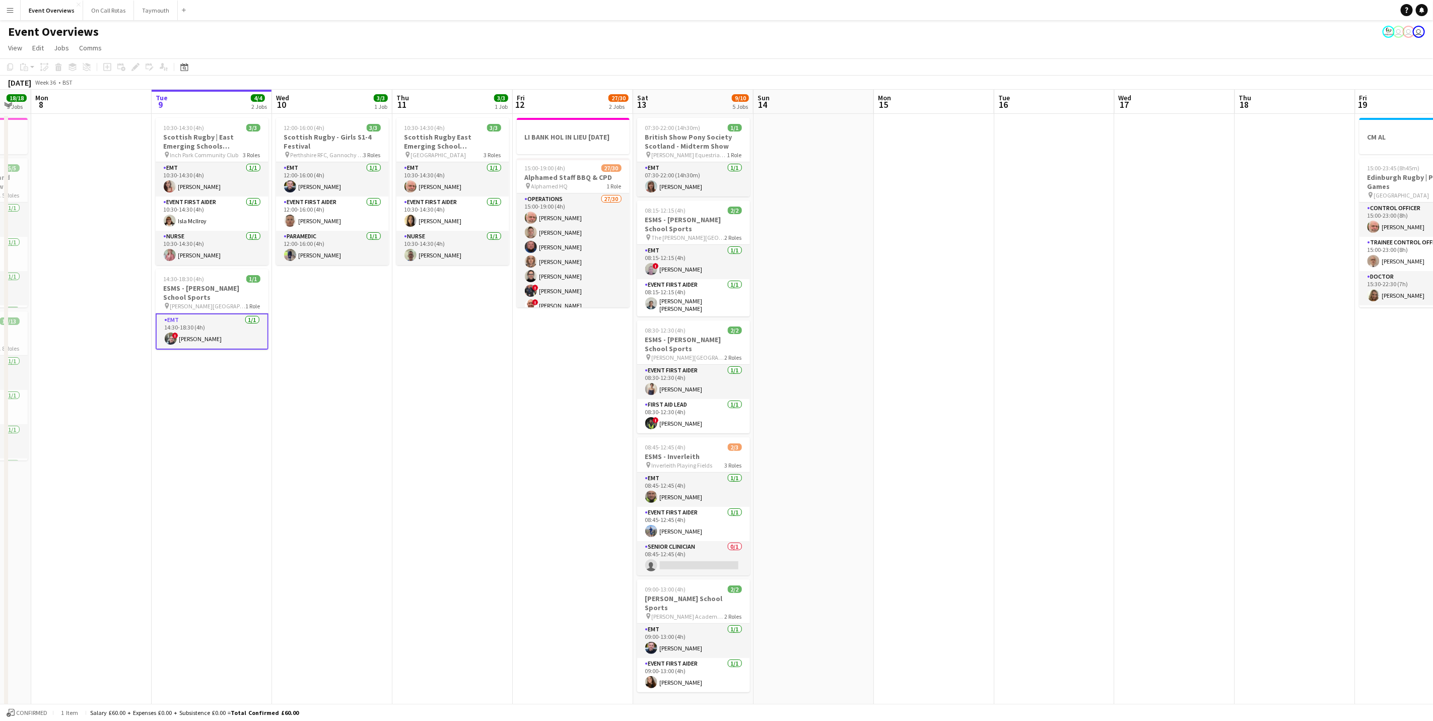
scroll to position [0, 242]
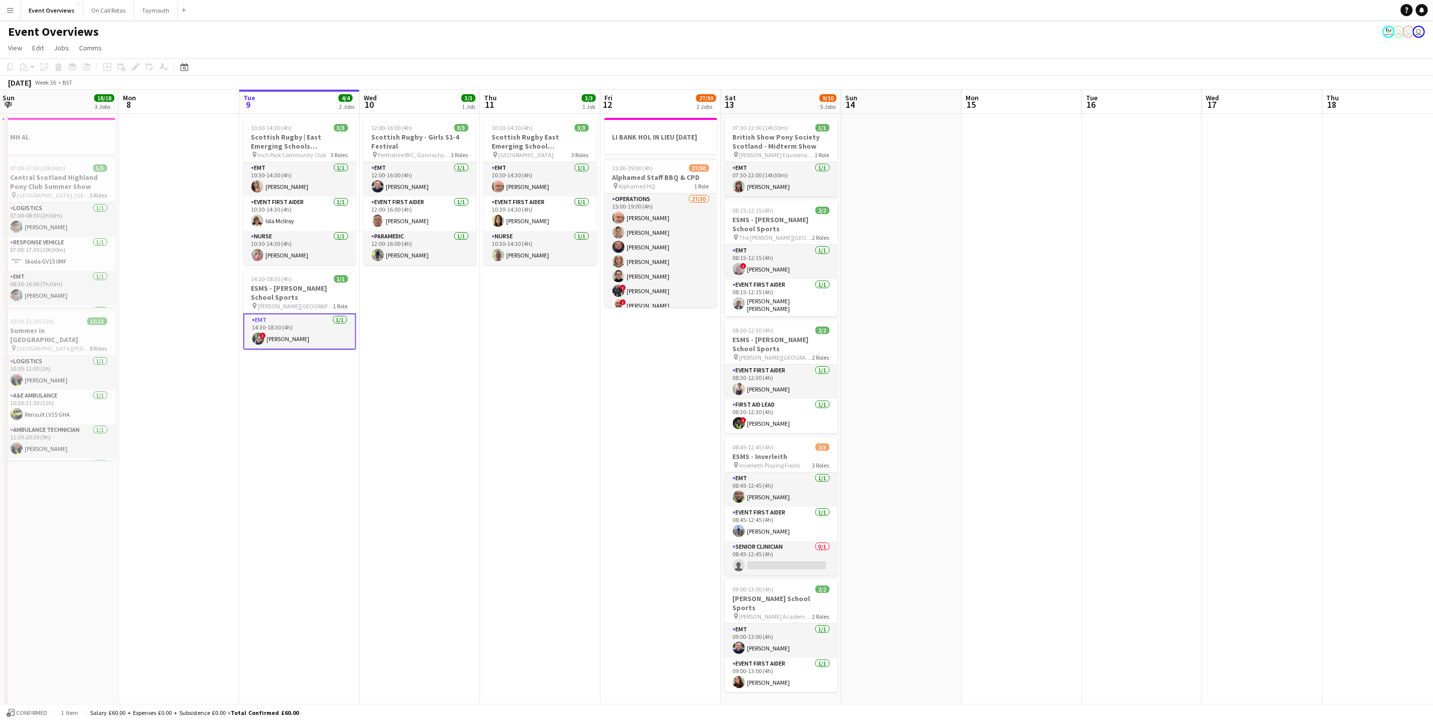
drag, startPoint x: 248, startPoint y: 538, endPoint x: 215, endPoint y: 531, distance: 33.6
click at [215, 531] on app-calendar-viewport "Fri 5 13/13 3 Jobs Sat 6 22/27 7 Jobs Sun 7 18/18 3 Jobs Mon 8 Tue 9 4/4 2 Jobs…" at bounding box center [716, 533] width 1433 height 887
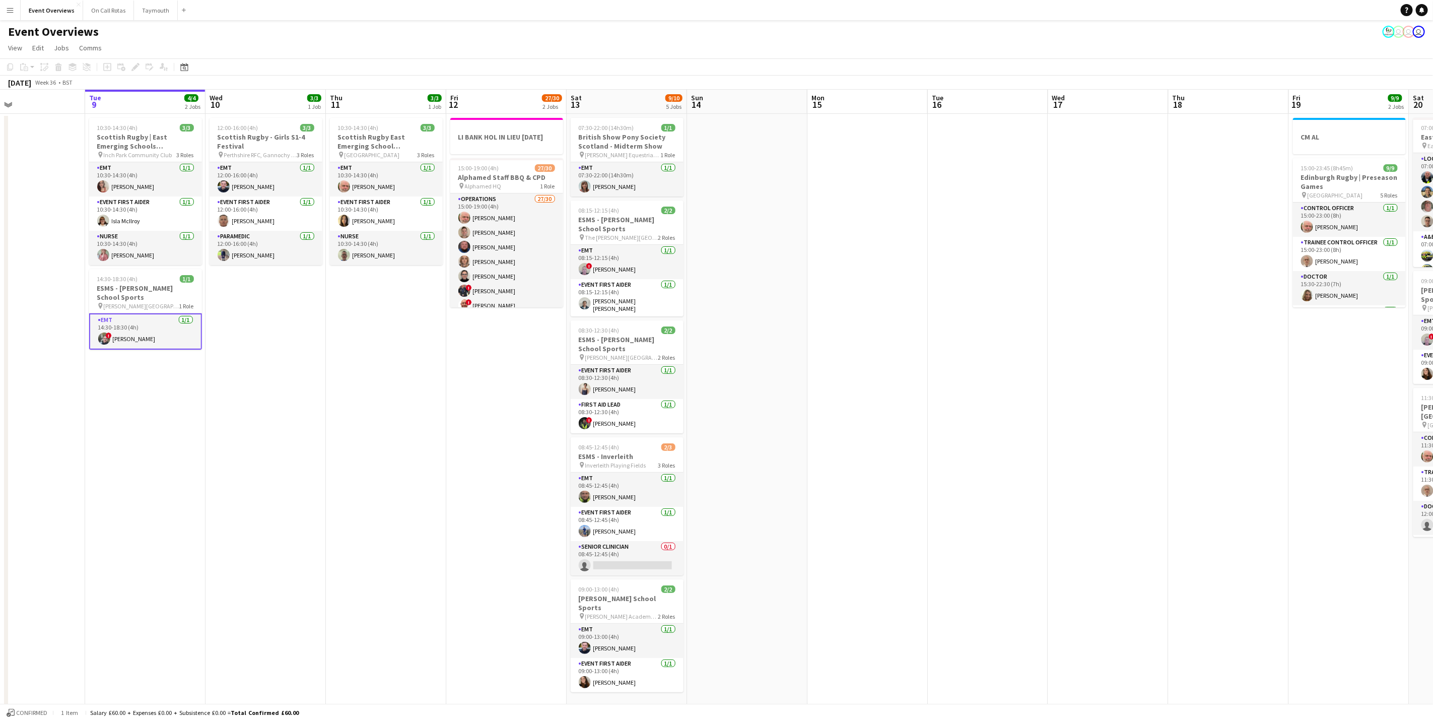
scroll to position [0, 406]
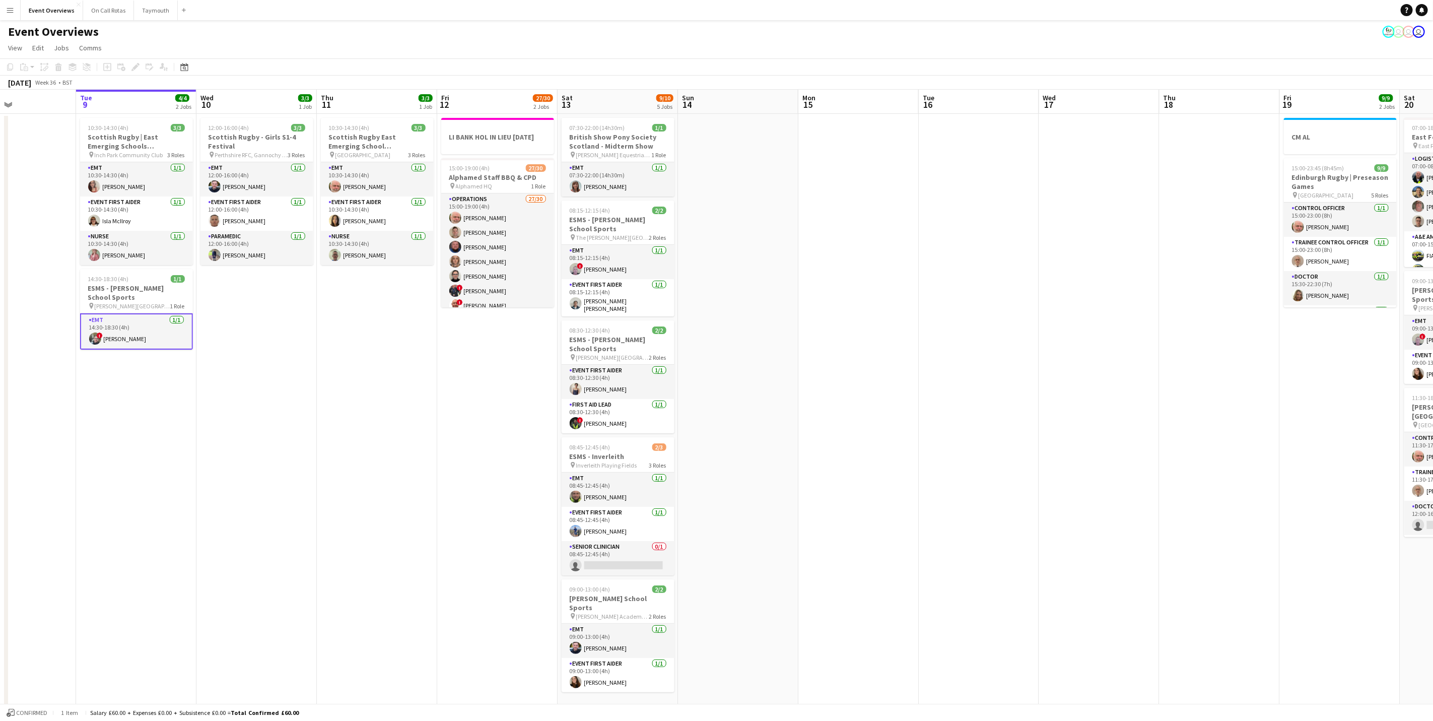
drag, startPoint x: 456, startPoint y: 325, endPoint x: 365, endPoint y: 341, distance: 93.0
click at [365, 341] on app-calendar-viewport "Fri 5 13/13 3 Jobs Sat 6 22/27 7 Jobs Sun 7 18/18 3 Jobs Mon 8 Tue 9 4/4 2 Jobs…" at bounding box center [716, 533] width 1433 height 887
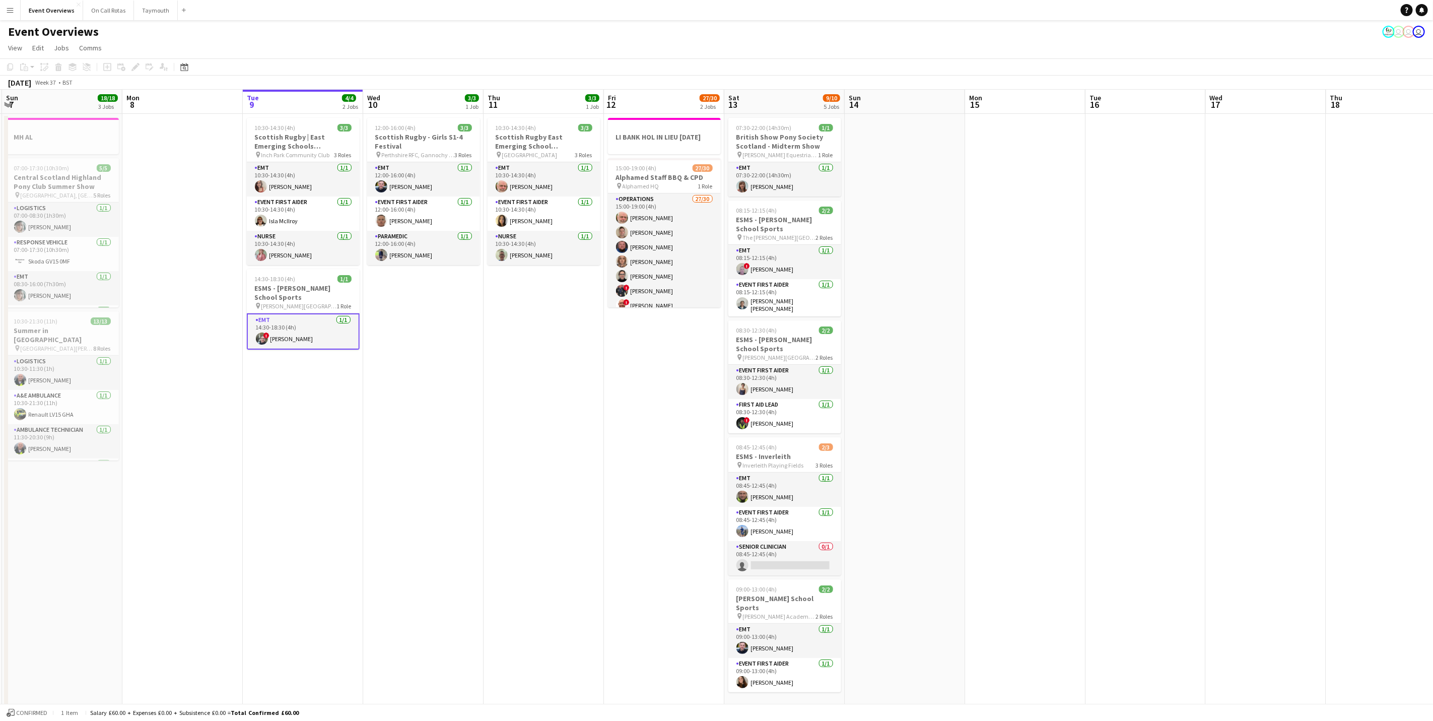
drag, startPoint x: 194, startPoint y: 503, endPoint x: 390, endPoint y: 465, distance: 199.8
click at [362, 503] on app-calendar-viewport "Fri 5 13/13 3 Jobs Sat 6 22/27 7 Jobs Sun 7 18/18 3 Jobs Mon 8 Tue 9 4/4 2 Jobs…" at bounding box center [716, 533] width 1433 height 887
